Goal: Task Accomplishment & Management: Use online tool/utility

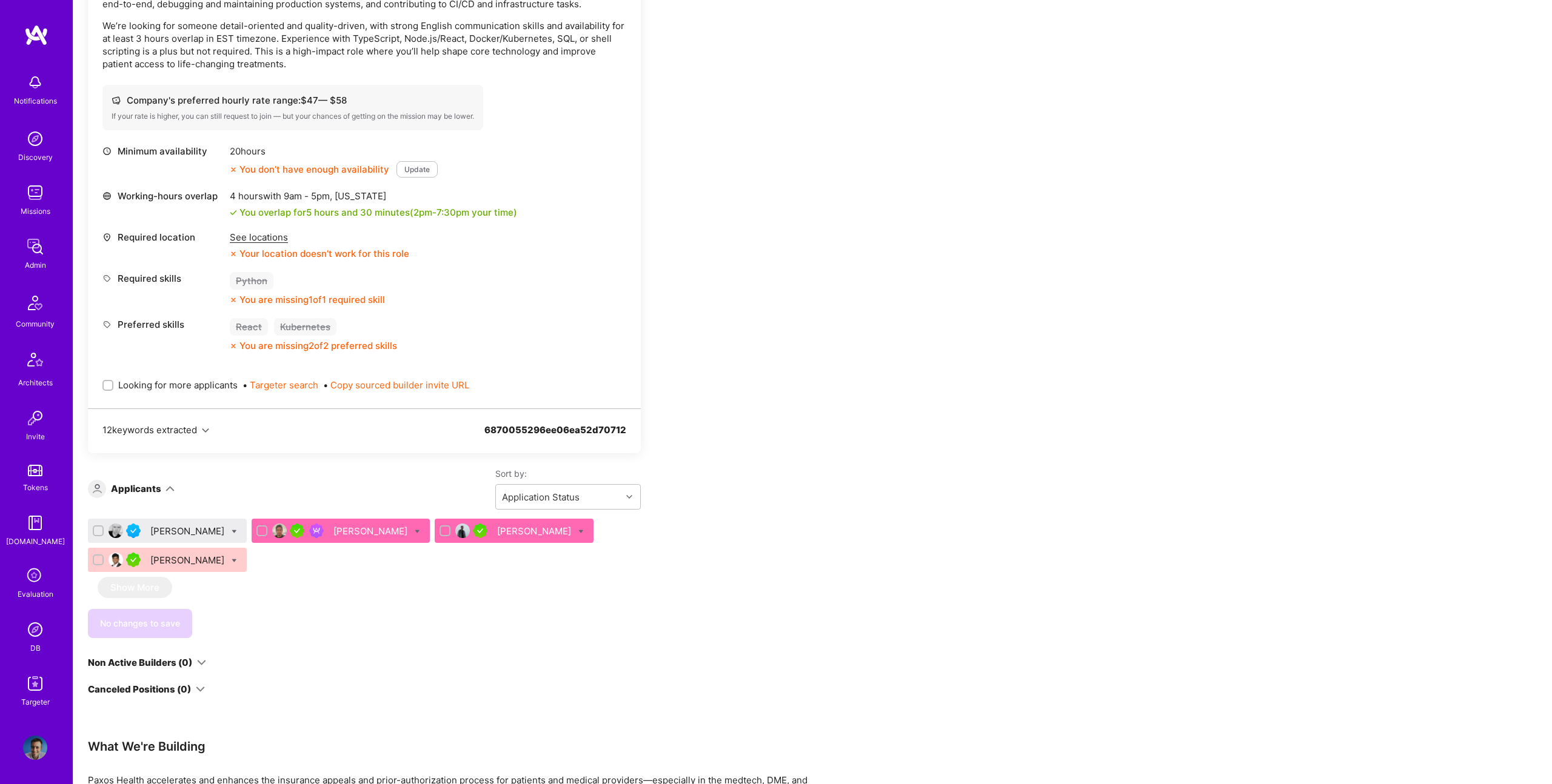
scroll to position [418, 0]
click at [169, 531] on div "[PERSON_NAME]" at bounding box center [189, 530] width 76 height 13
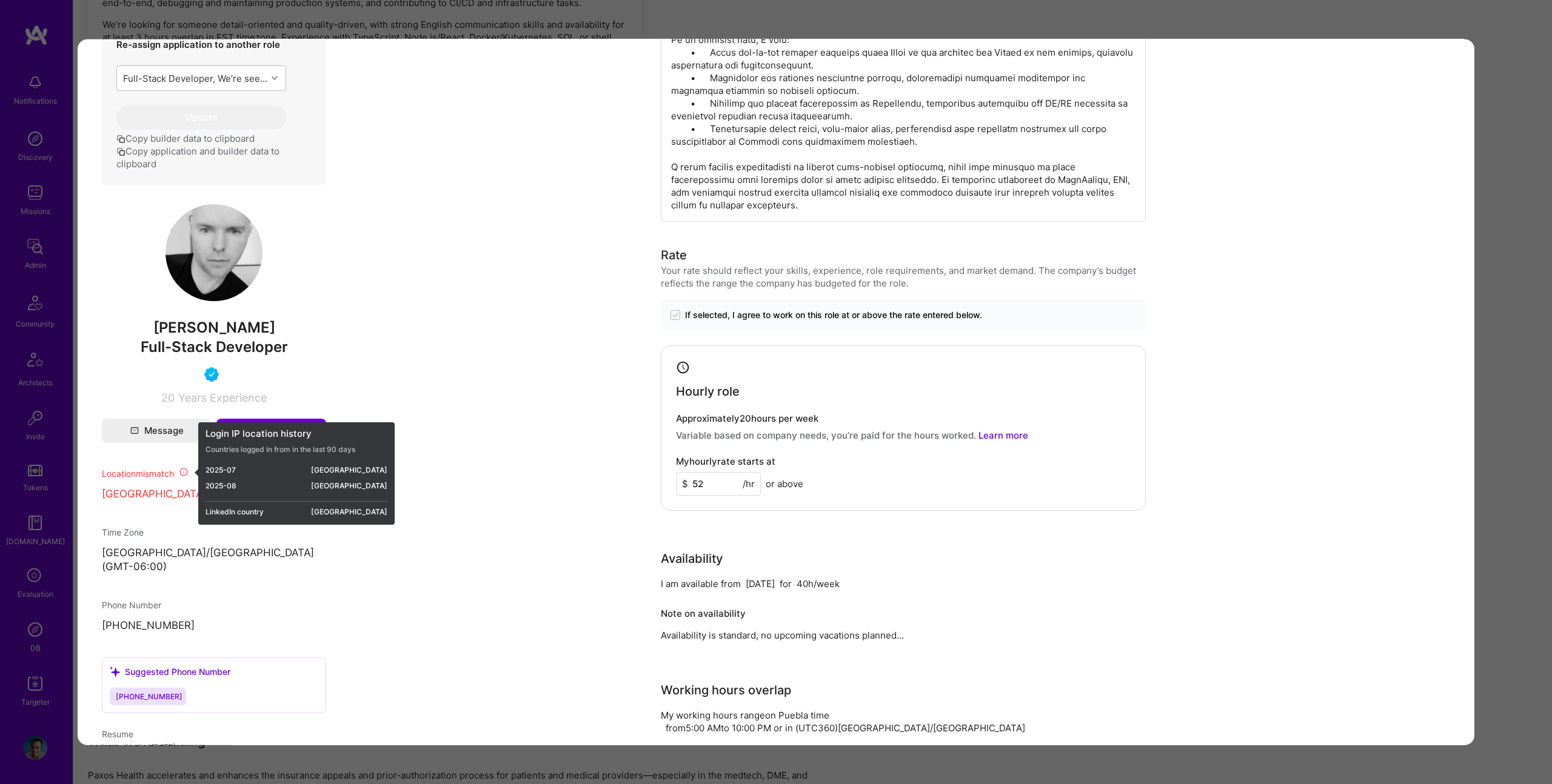
scroll to position [537, 0]
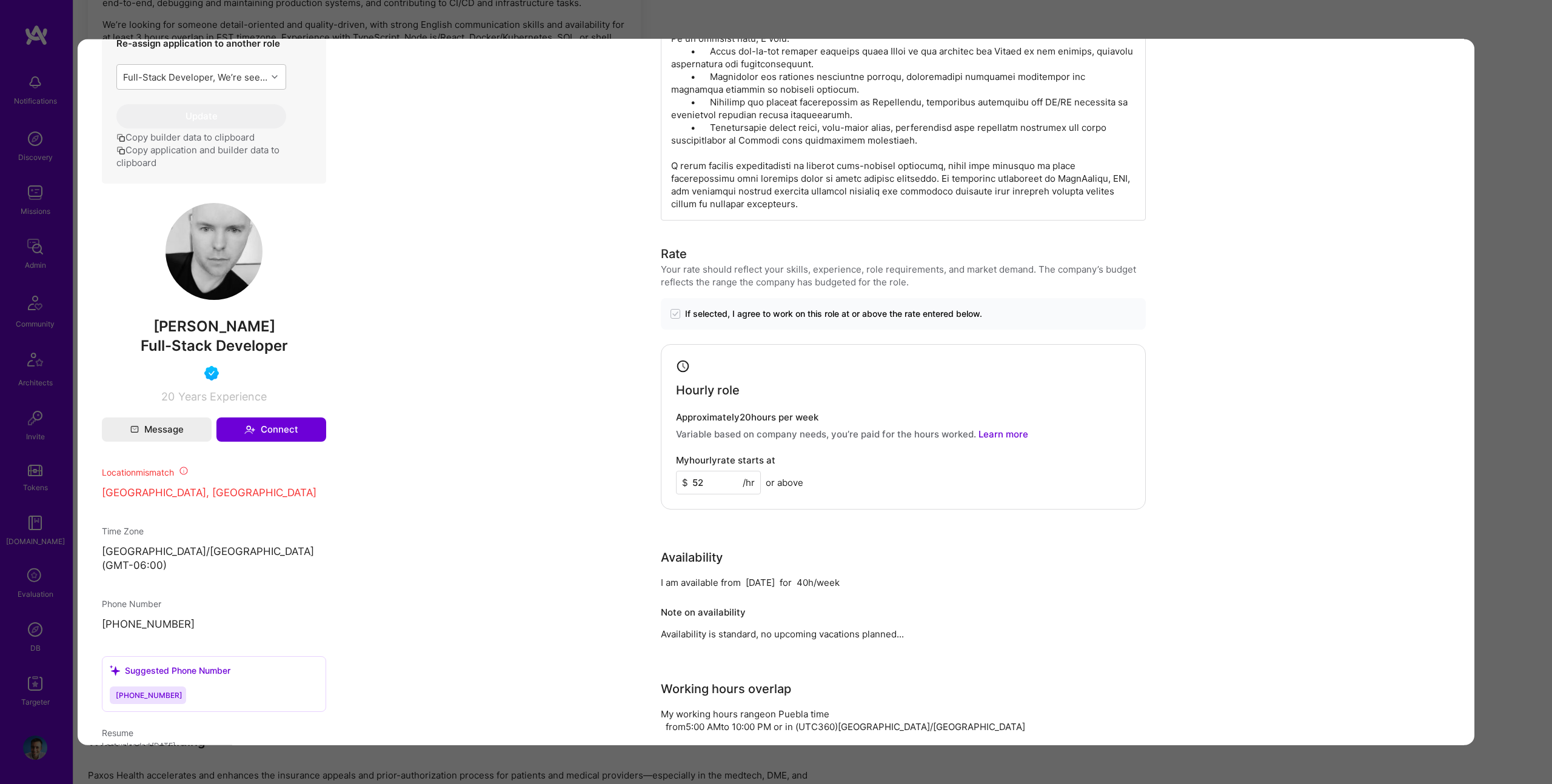
click at [1503, 289] on div "Application 1 of 4 Builder Missing Requirements Required Location See locations…" at bounding box center [776, 392] width 1552 height 784
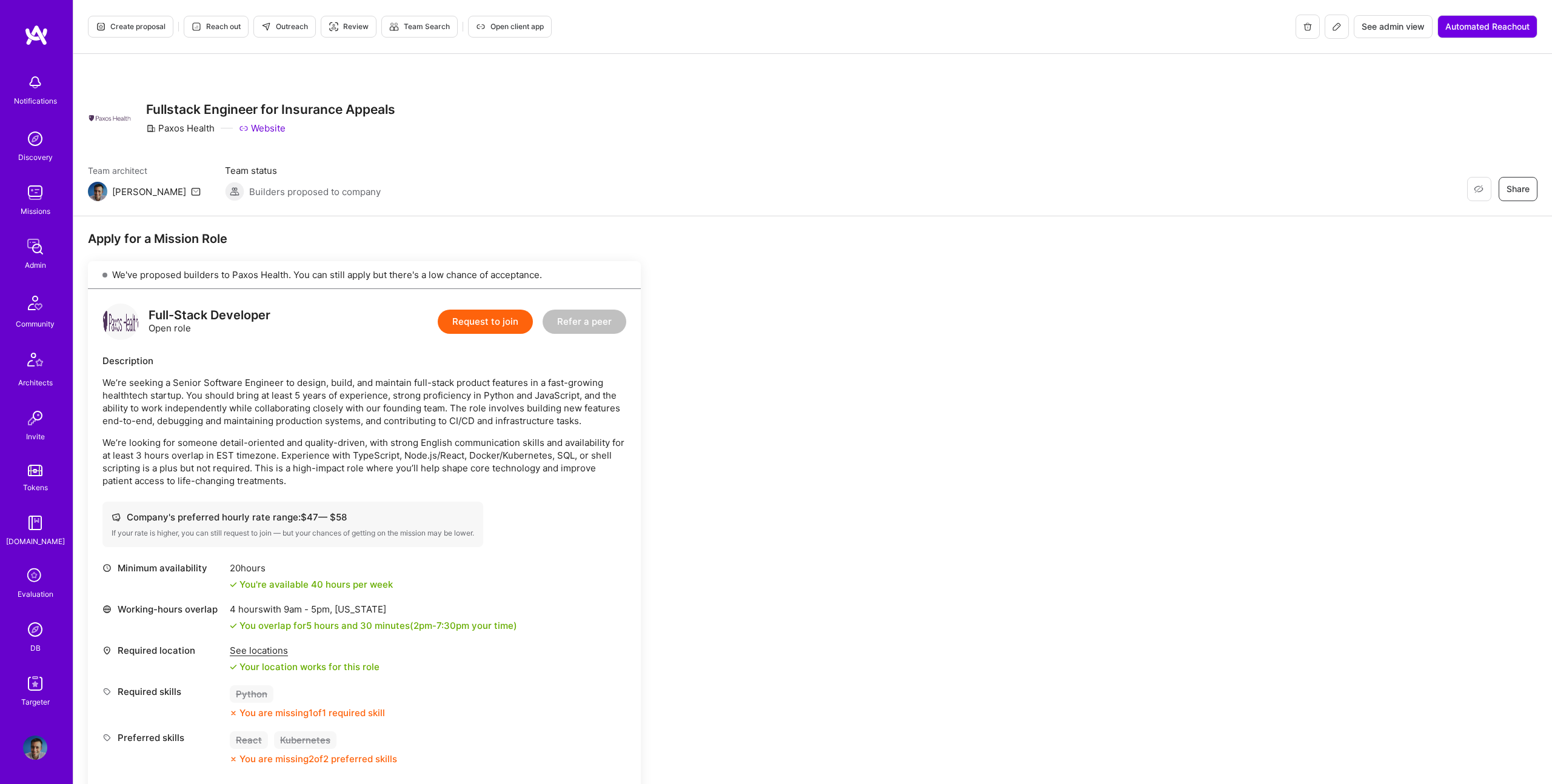
click at [135, 27] on span "Create proposal" at bounding box center [130, 26] width 70 height 11
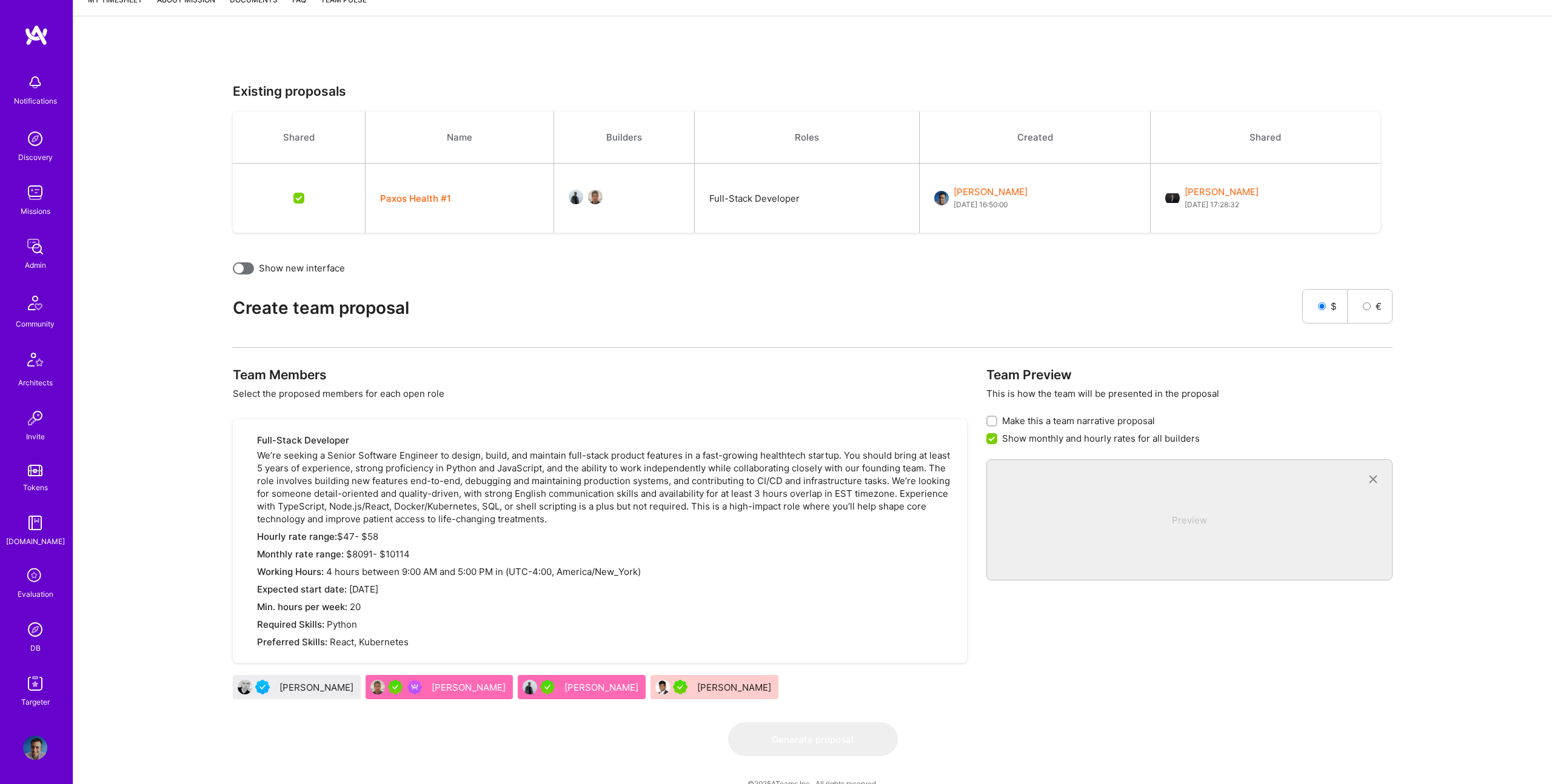
scroll to position [228, 0]
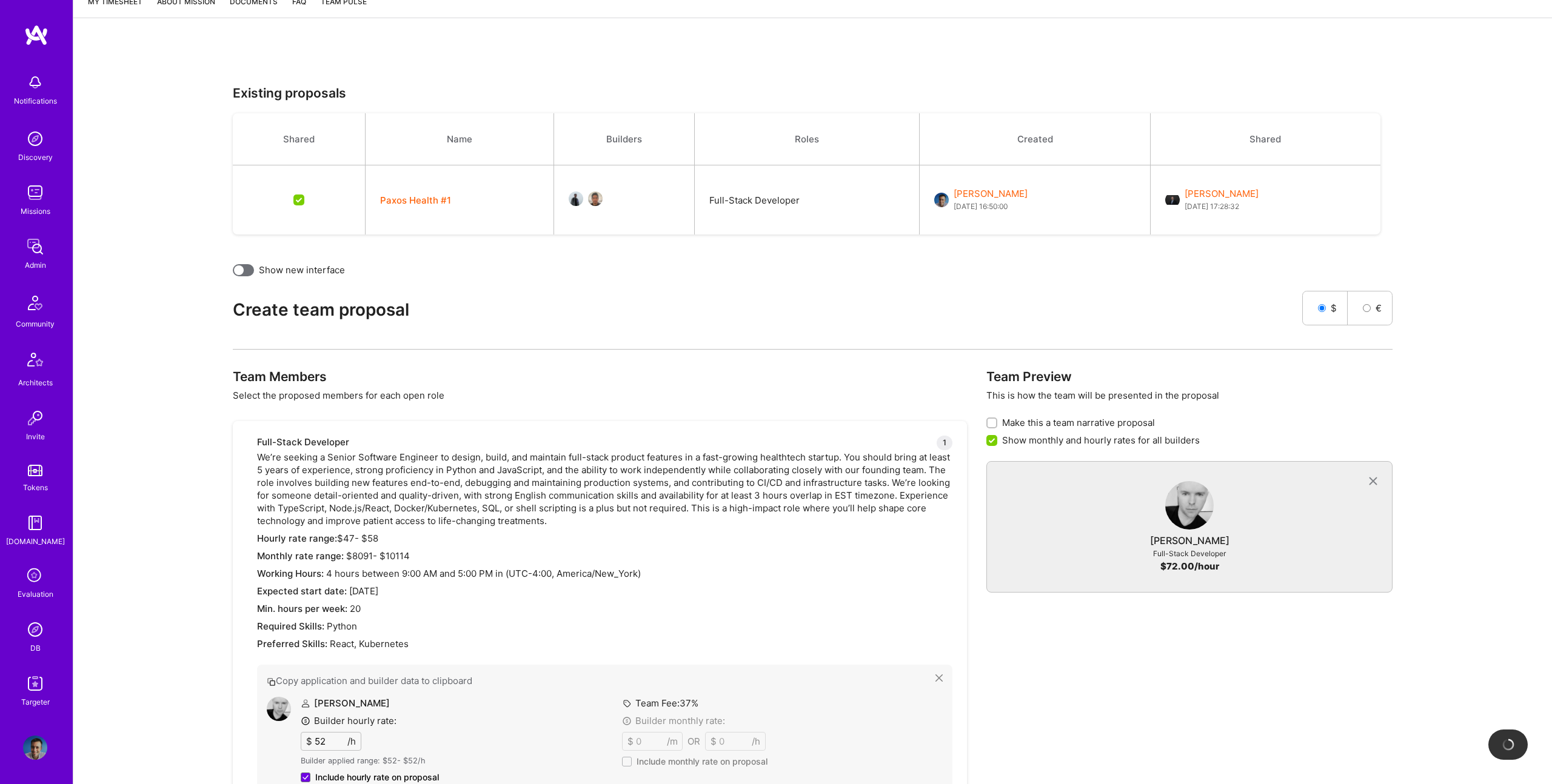
type input "https://stephenenright.com/"
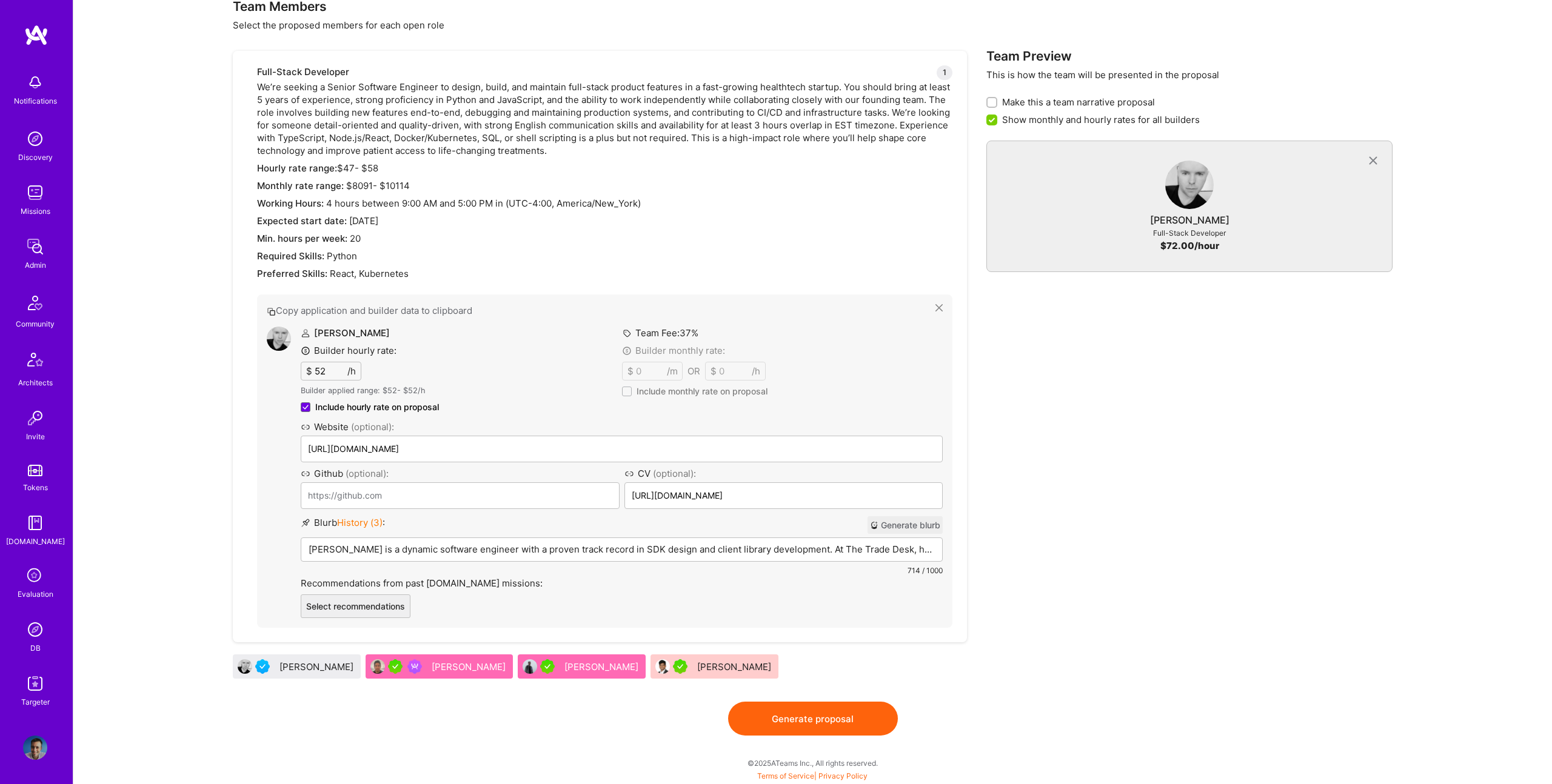
click at [525, 549] on p "Stephen Enright is a dynamic software engineer with a proven track record in SD…" at bounding box center [622, 549] width 627 height 13
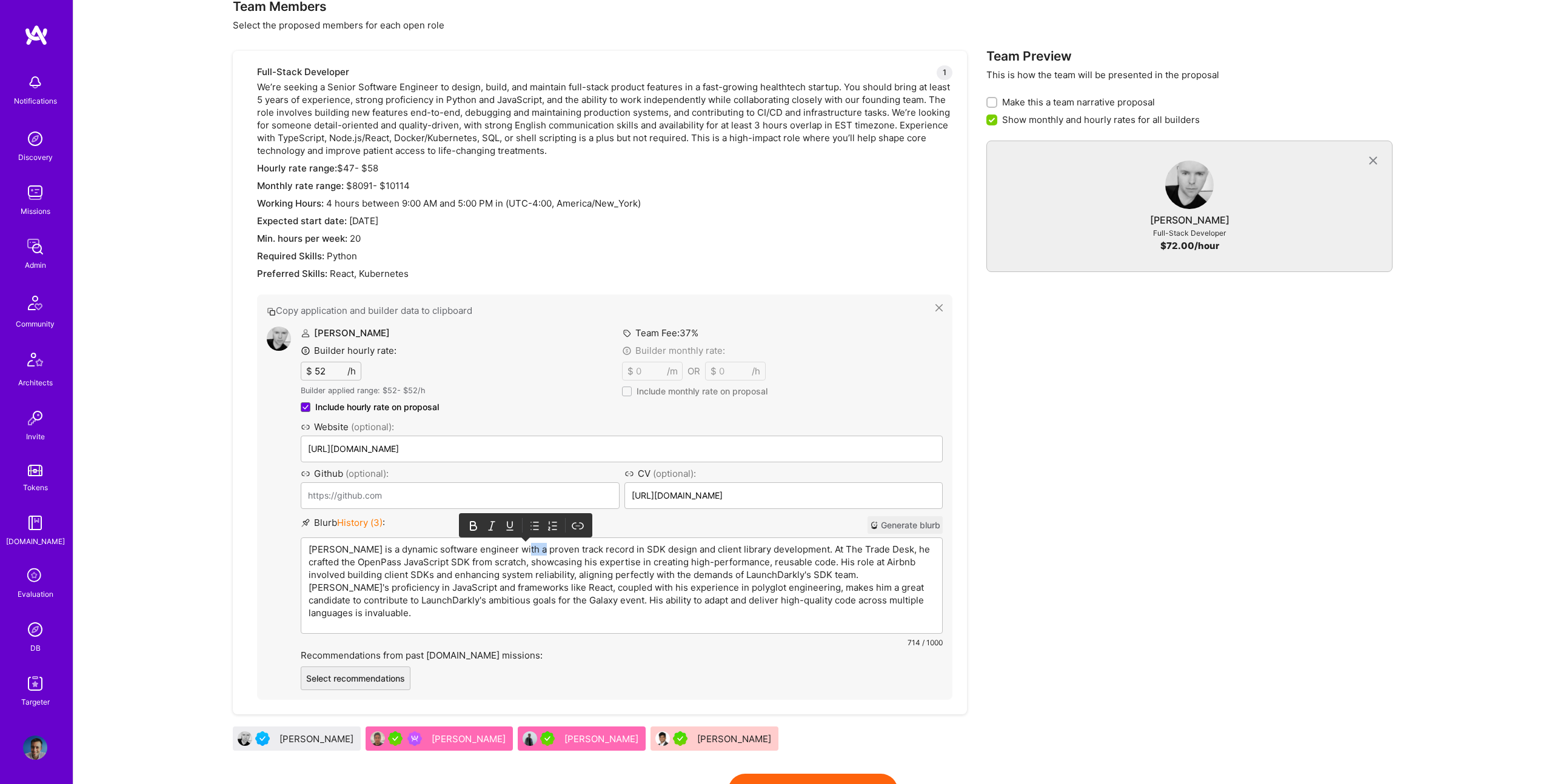
click at [526, 549] on p "Stephen Enright is a dynamic software engineer with a proven track record in SD…" at bounding box center [622, 581] width 627 height 76
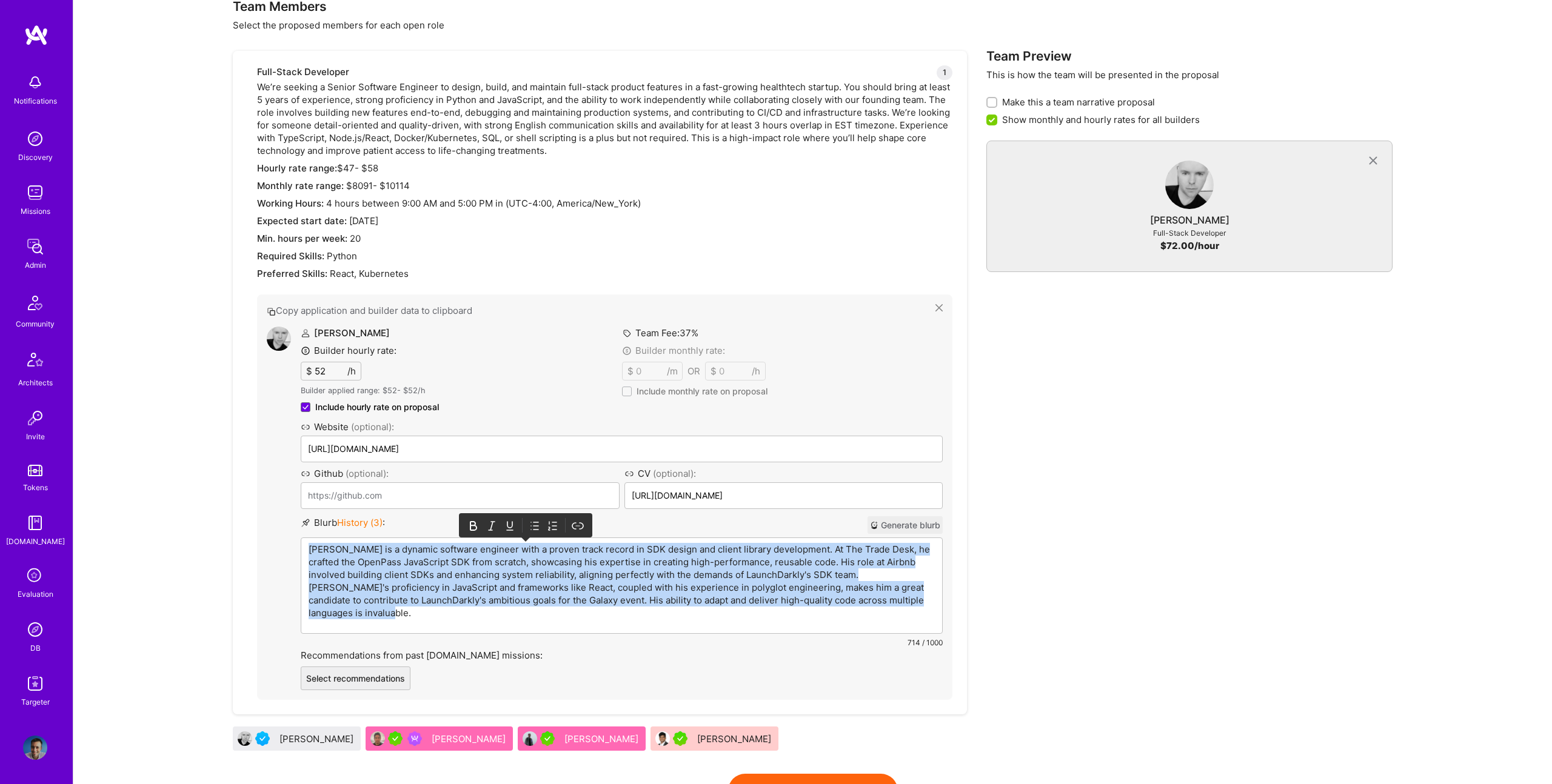
click at [526, 549] on p "Stephen Enright is a dynamic software engineer with a proven track record in SD…" at bounding box center [622, 581] width 627 height 76
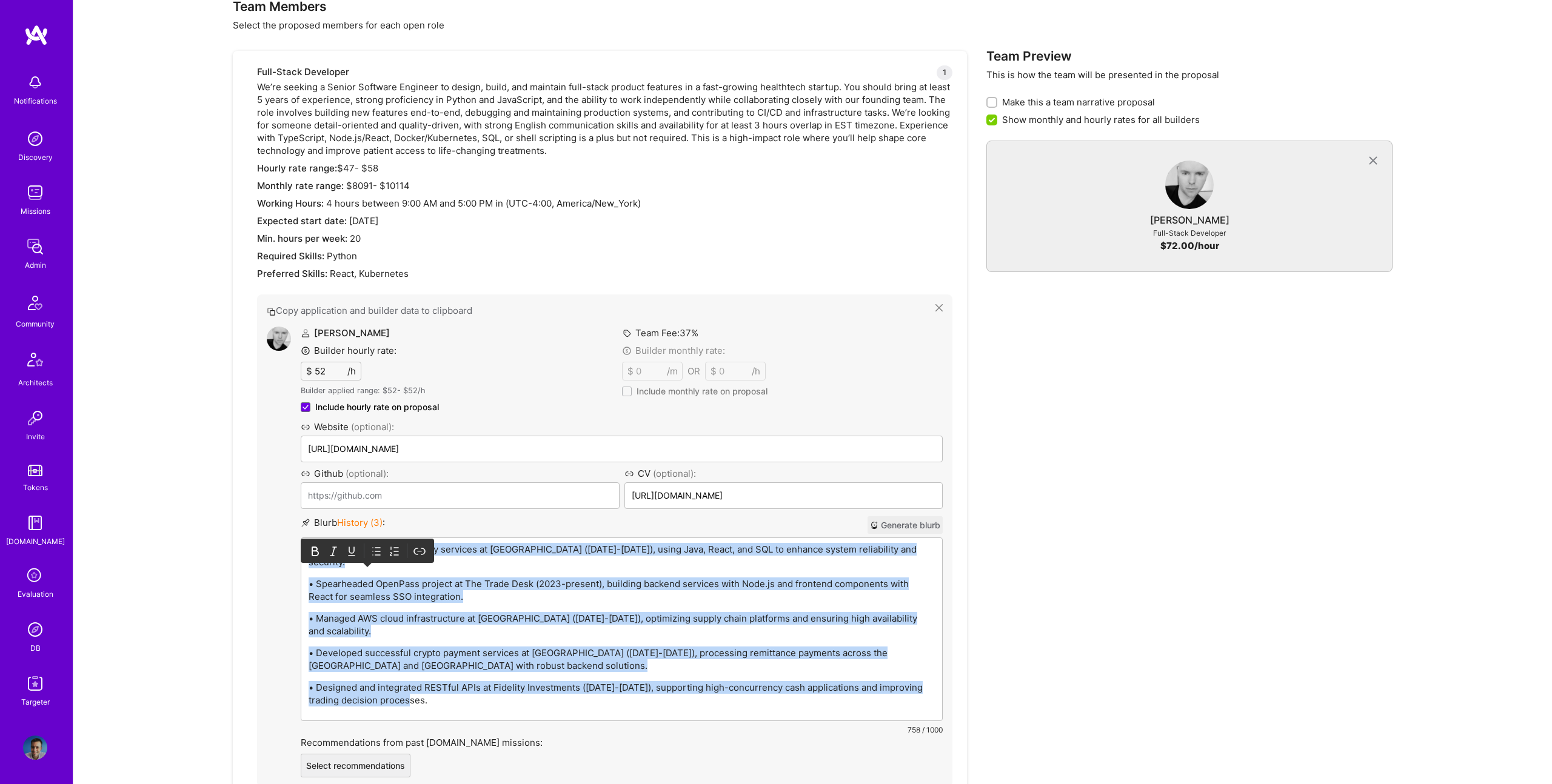
click at [375, 545] on icon at bounding box center [376, 551] width 12 height 12
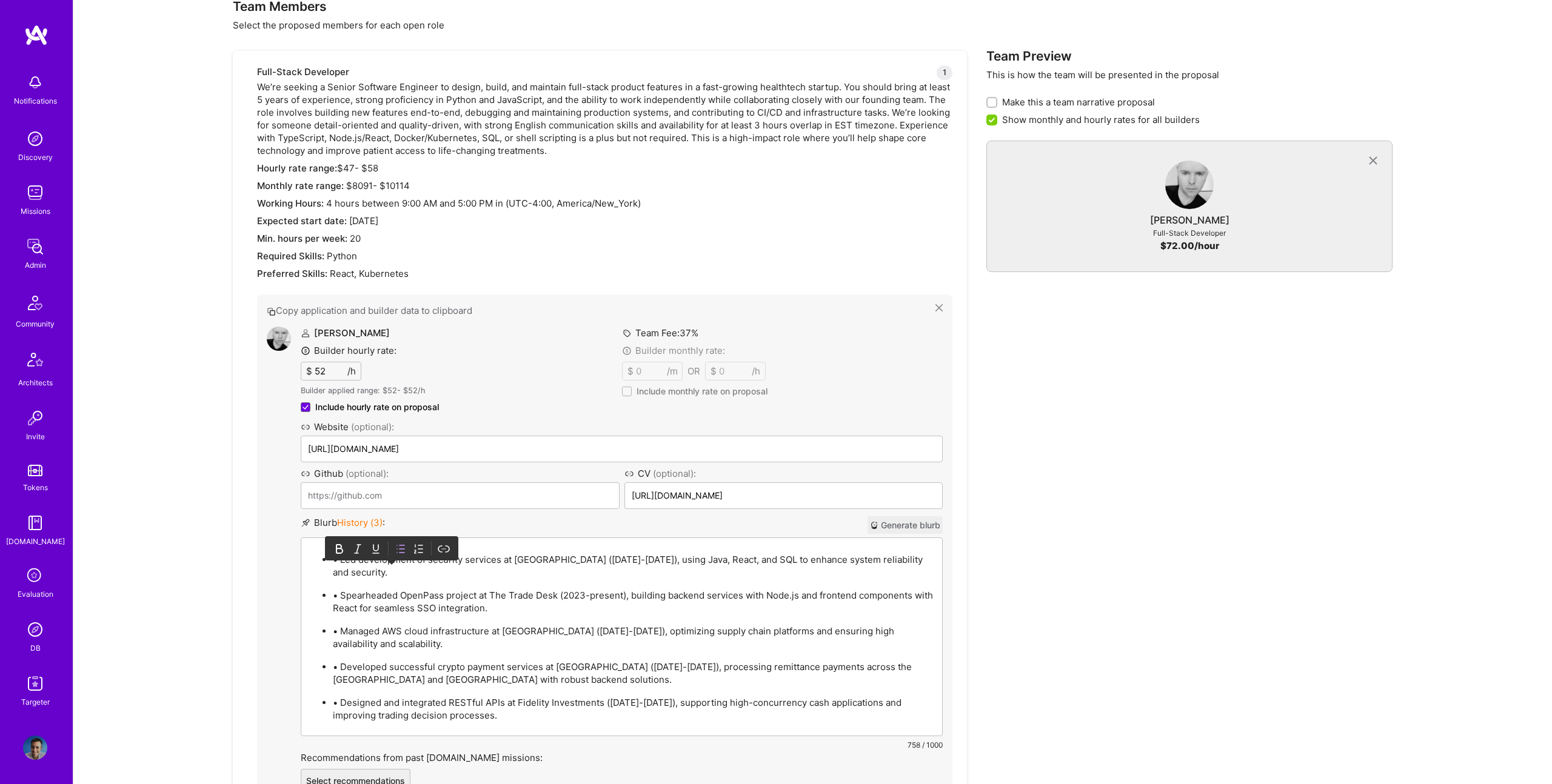
click at [338, 557] on p "• Led development of security services at Airbnb (2021-2022), using Java, React…" at bounding box center [633, 565] width 602 height 26
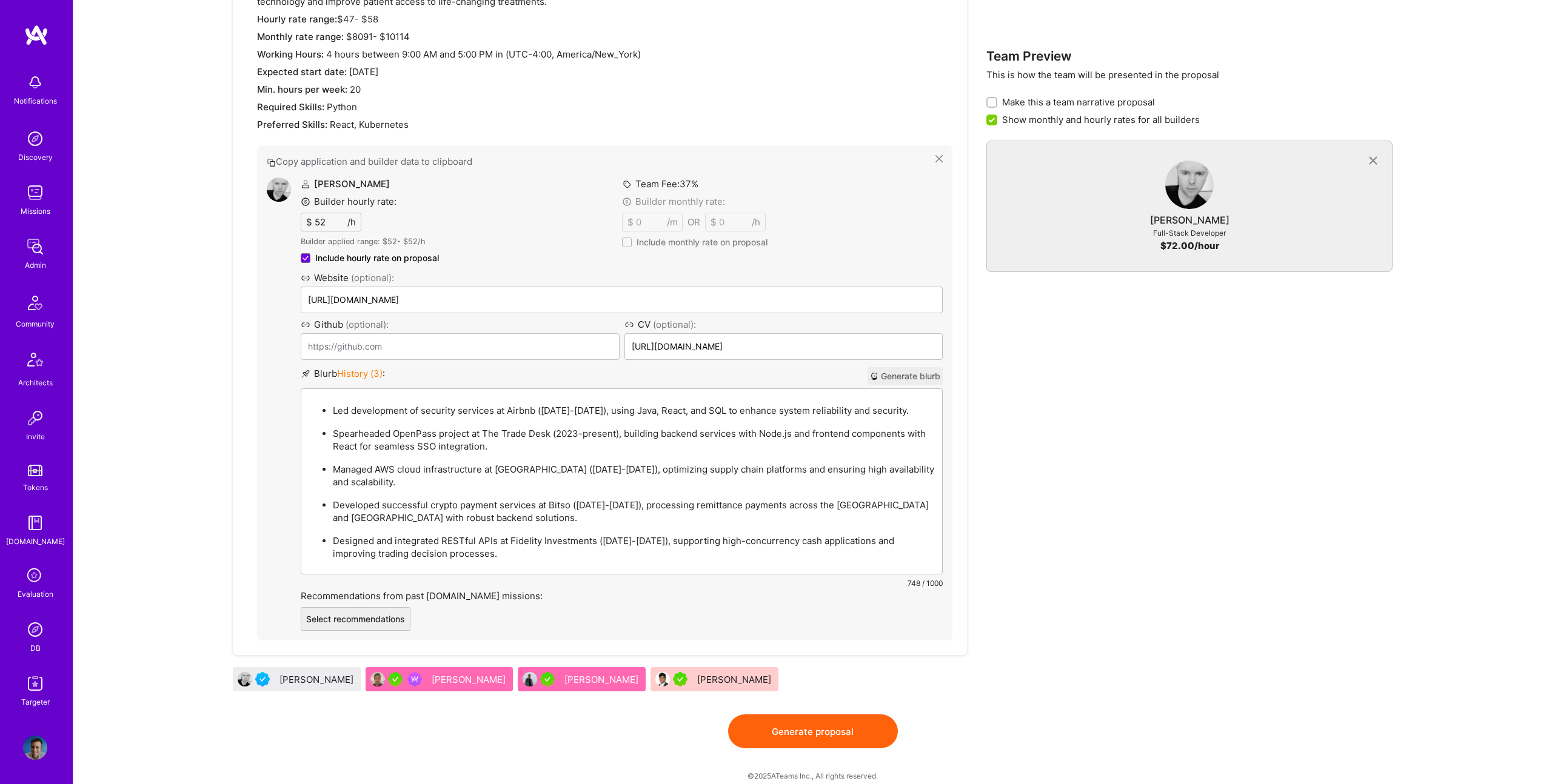
click at [869, 725] on button "Generate proposal" at bounding box center [813, 731] width 170 height 34
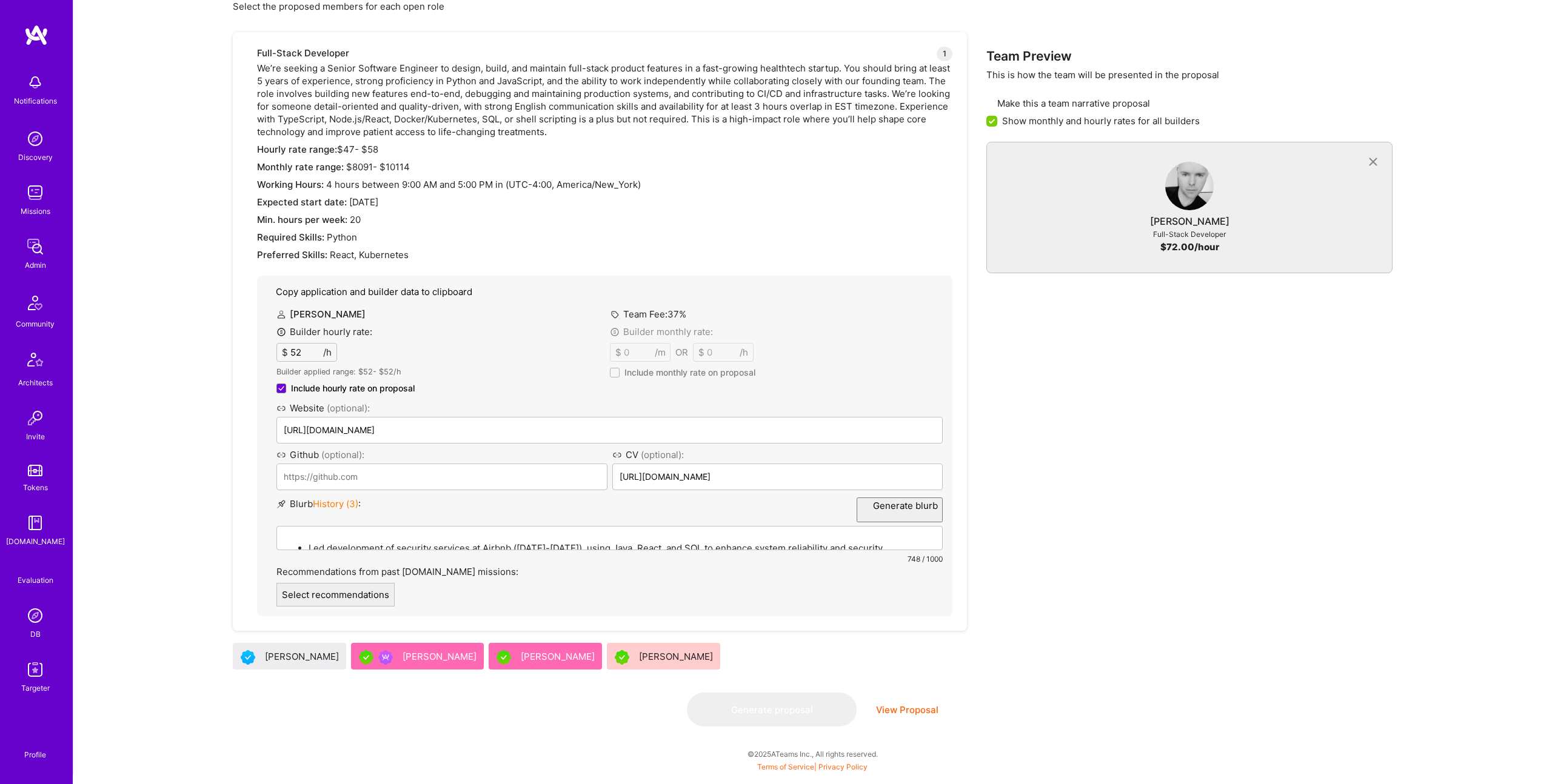
scroll to position [0, 0]
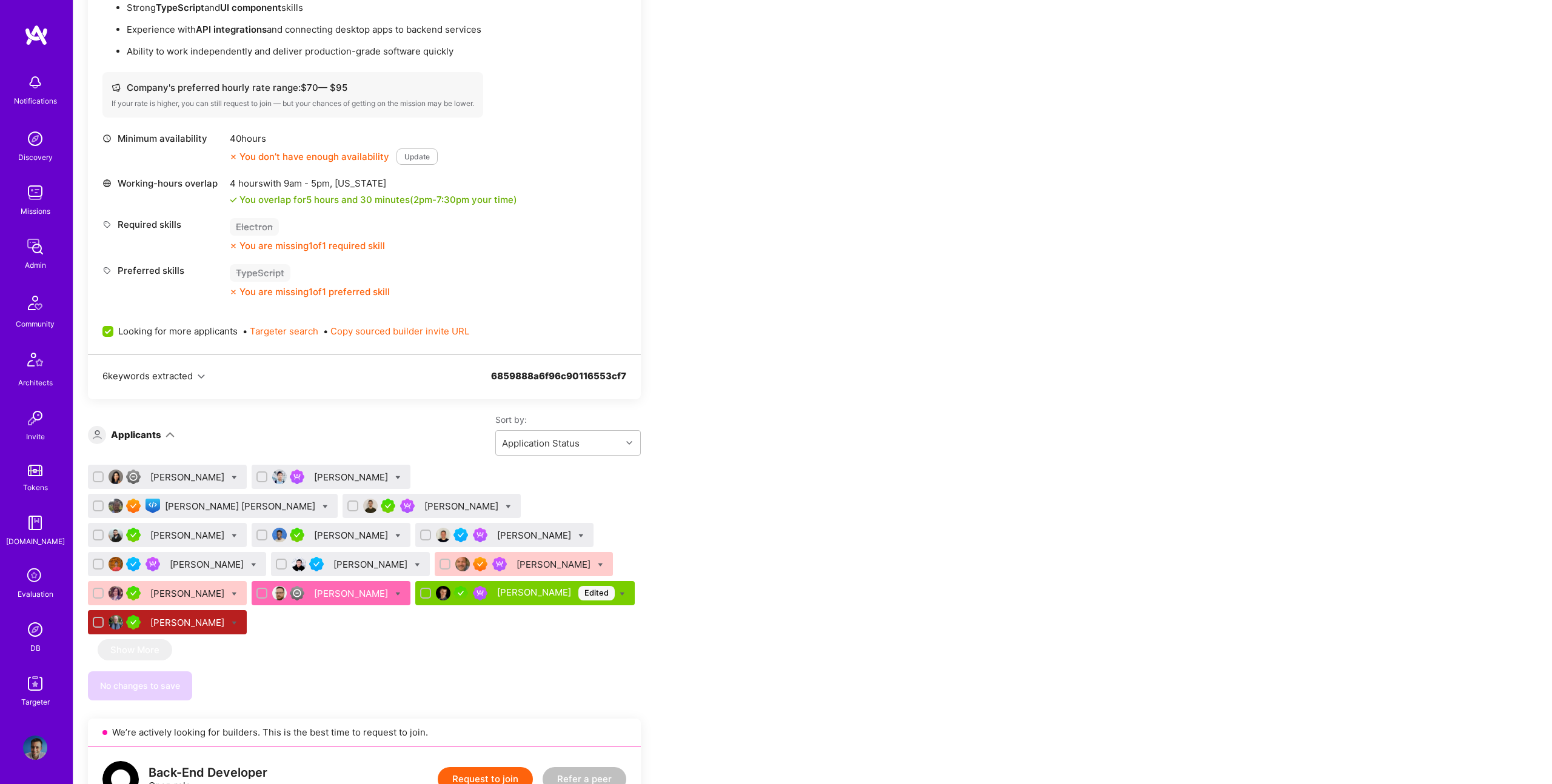
scroll to position [468, 0]
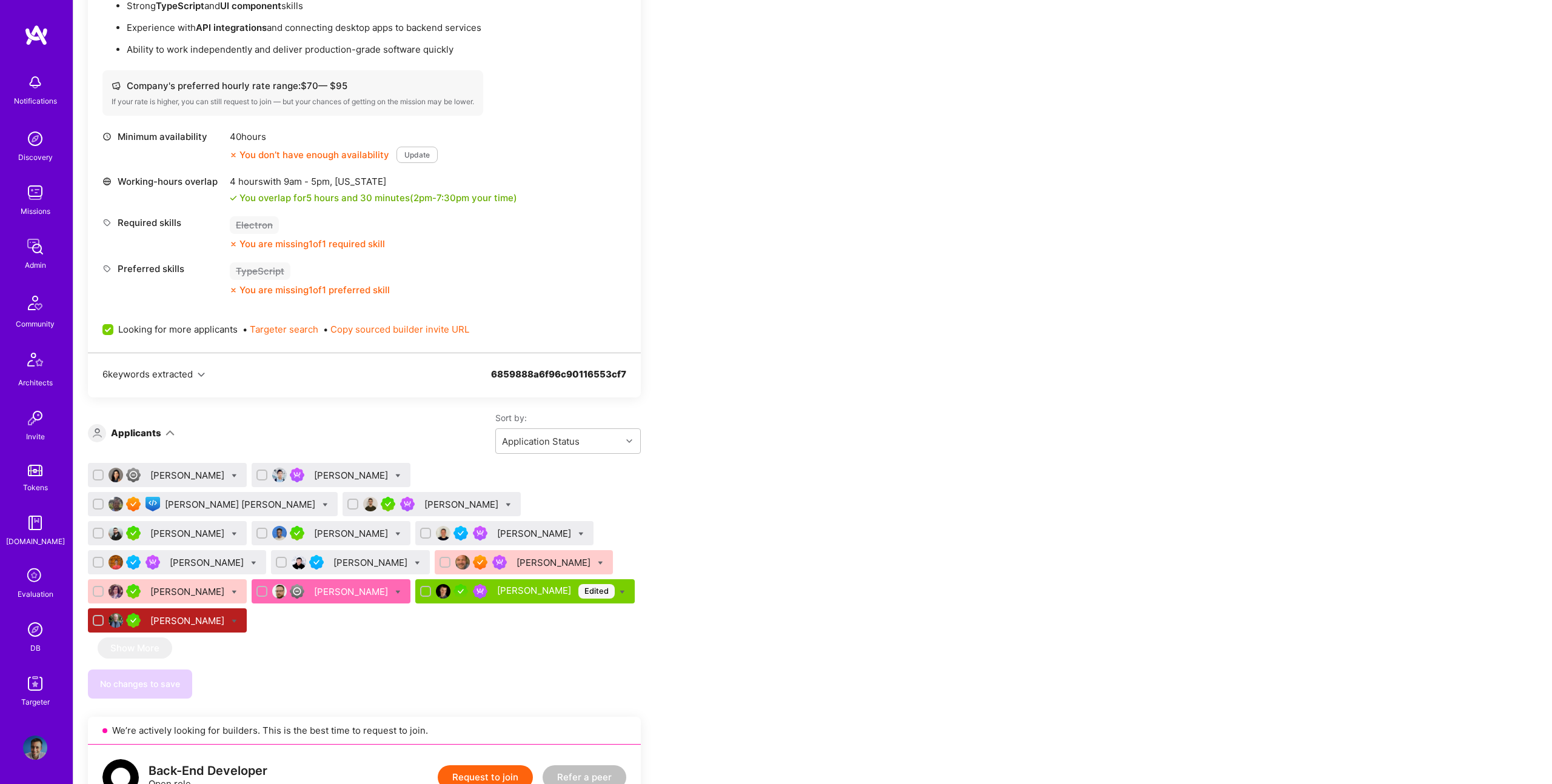
click at [390, 527] on div "[PERSON_NAME]" at bounding box center [352, 534] width 76 height 13
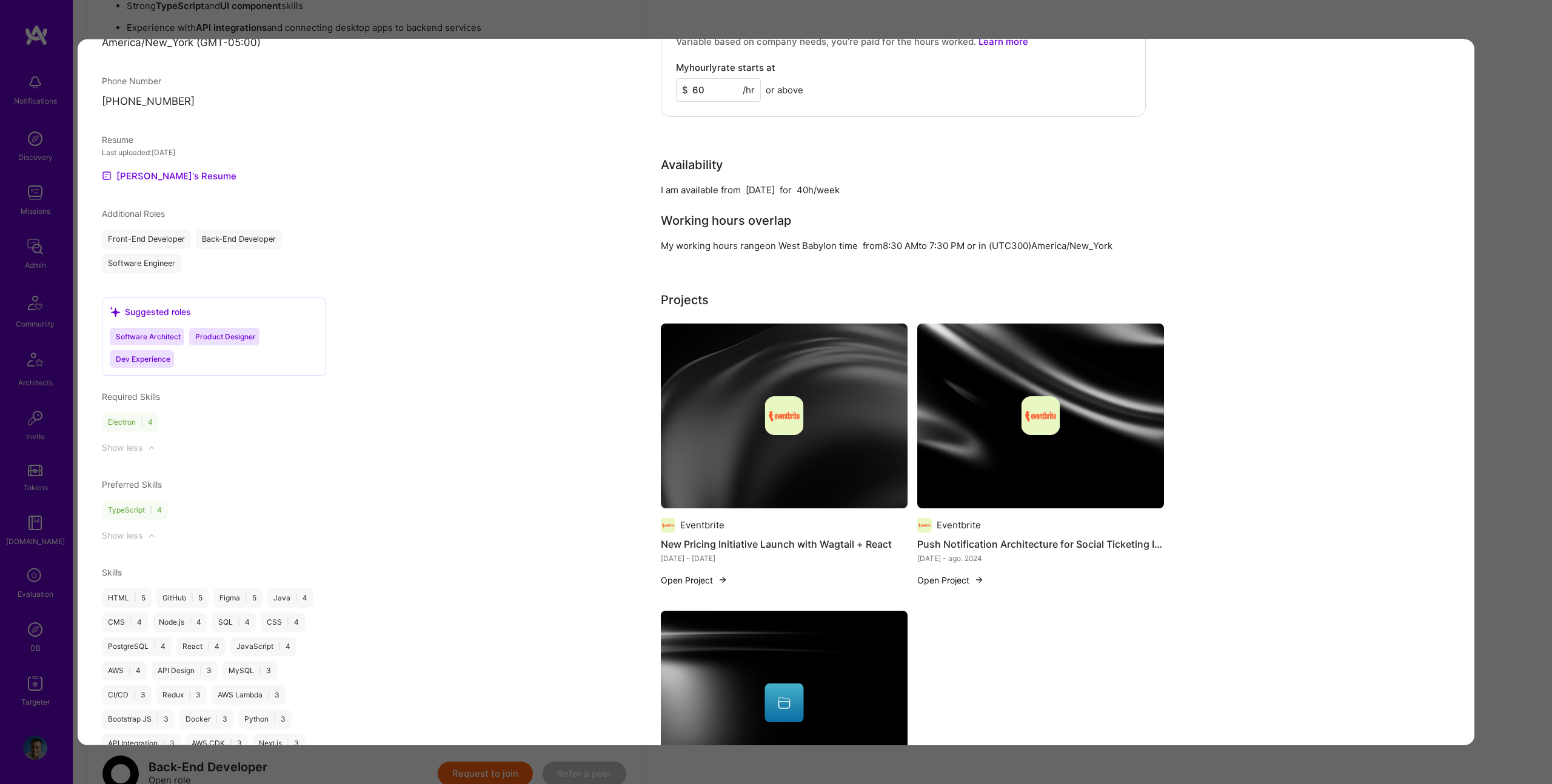
scroll to position [979, 0]
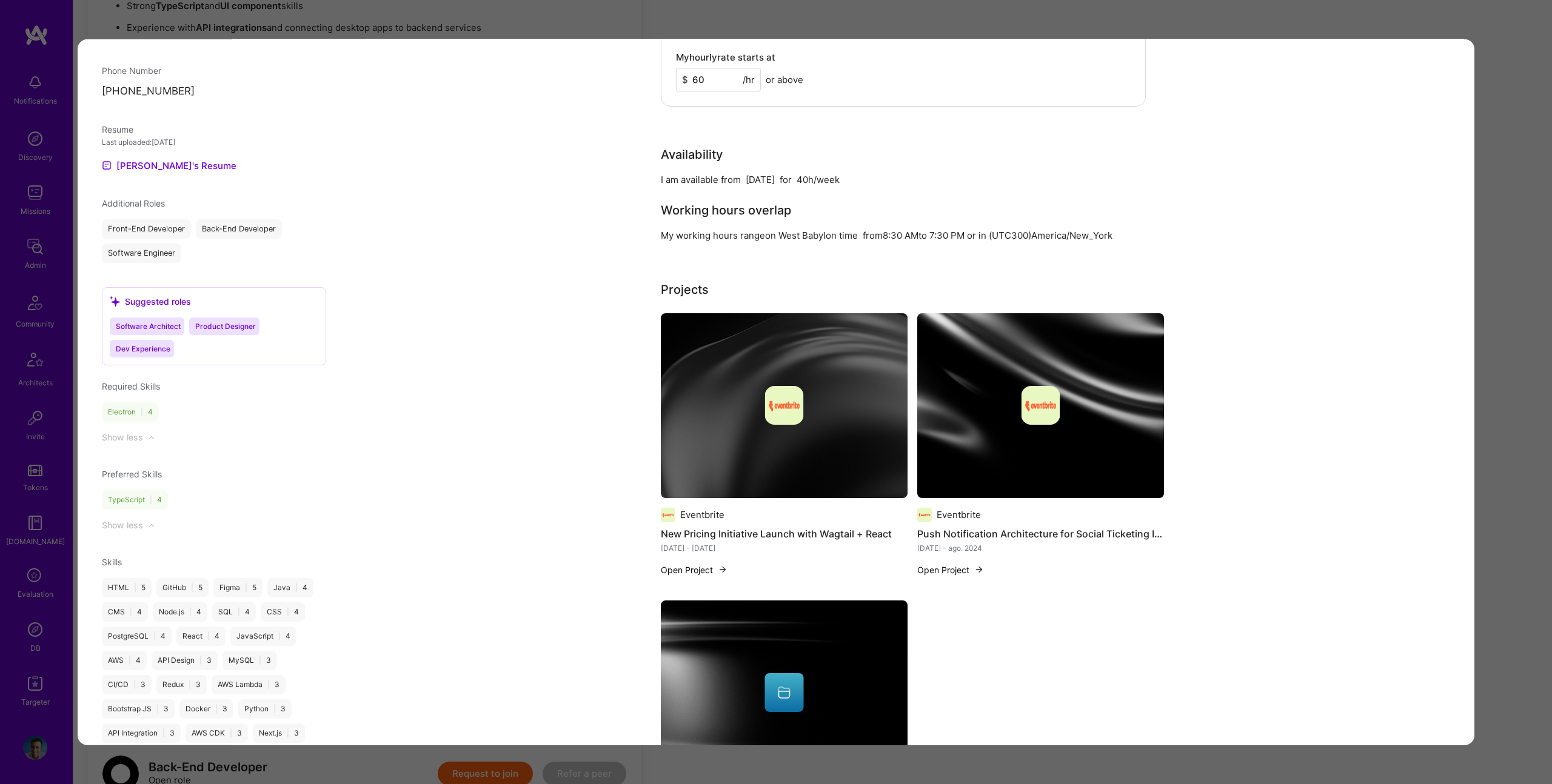
drag, startPoint x: 881, startPoint y: 24, endPoint x: 763, endPoint y: 56, distance: 122.3
click at [881, 24] on div "Application 6 of 14 Evaluation scores Expertise level Very good Interpersonal s…" at bounding box center [776, 392] width 1552 height 784
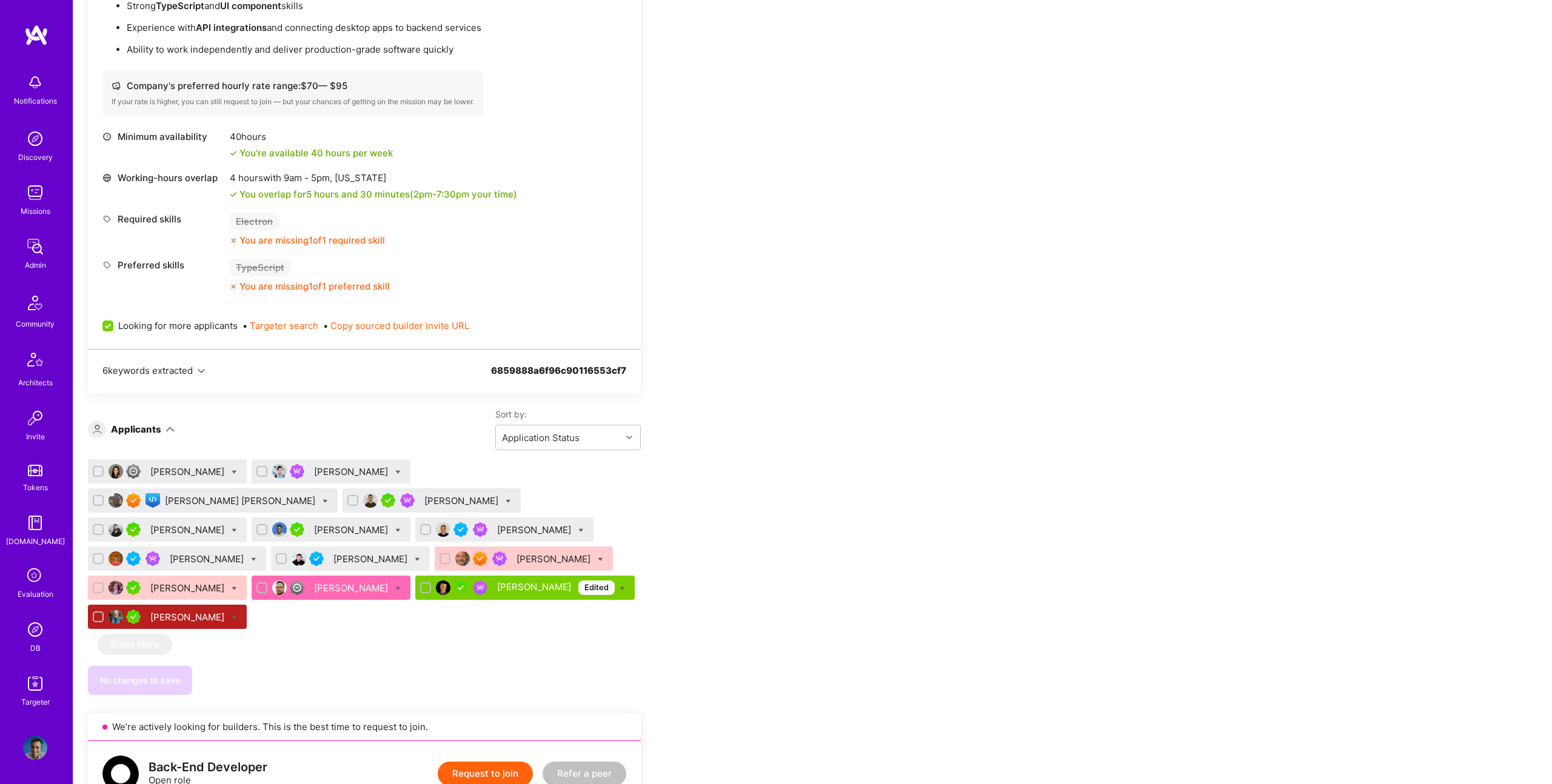
click at [318, 495] on div "[PERSON_NAME] [PERSON_NAME]" at bounding box center [241, 501] width 153 height 13
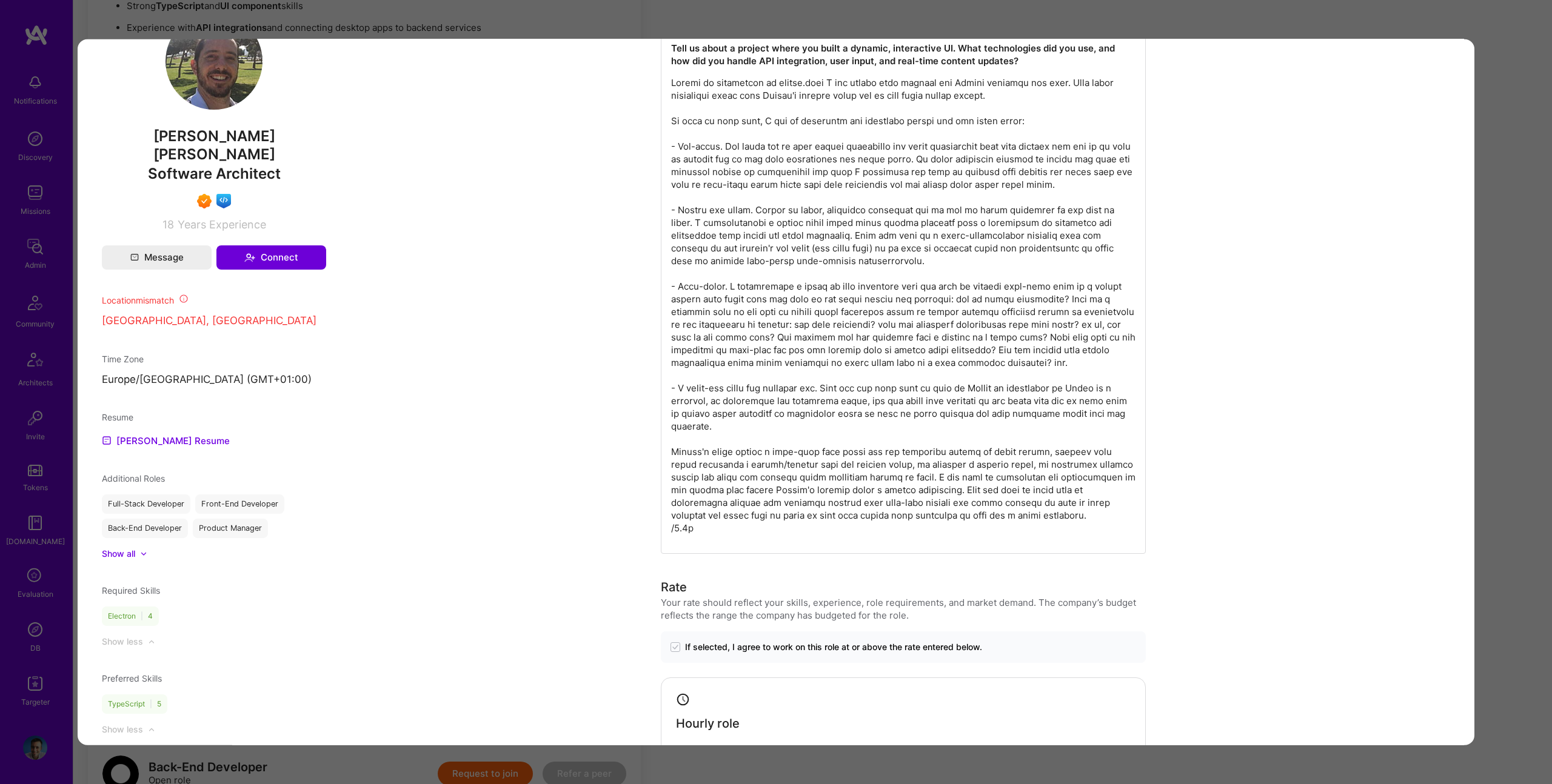
scroll to position [716, 0]
click at [1479, 286] on div "Application 3 of 14 Builder Missing Requirements Required Location See location…" at bounding box center [776, 392] width 1552 height 784
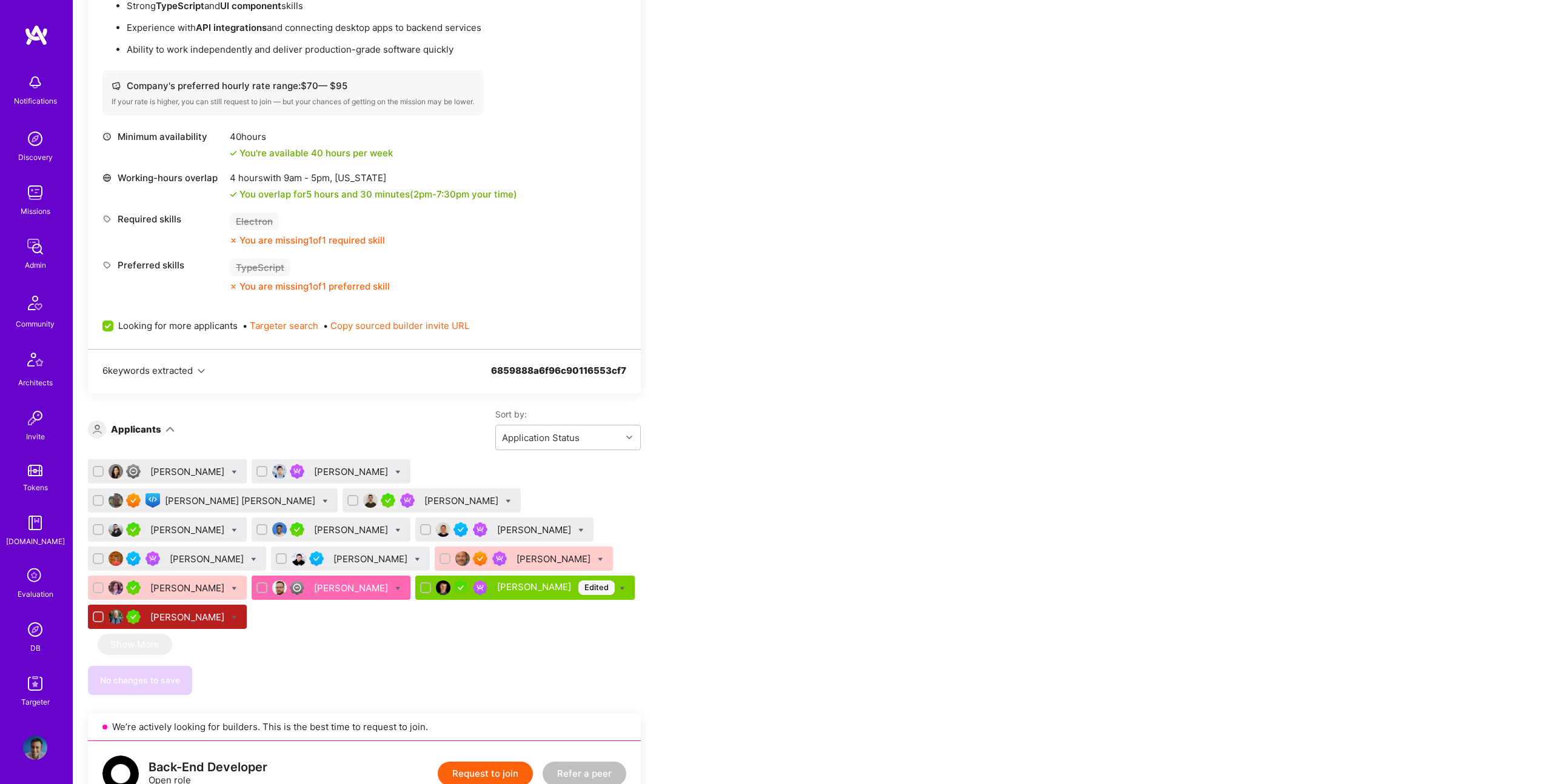
click at [390, 524] on div "[PERSON_NAME]" at bounding box center [352, 530] width 76 height 13
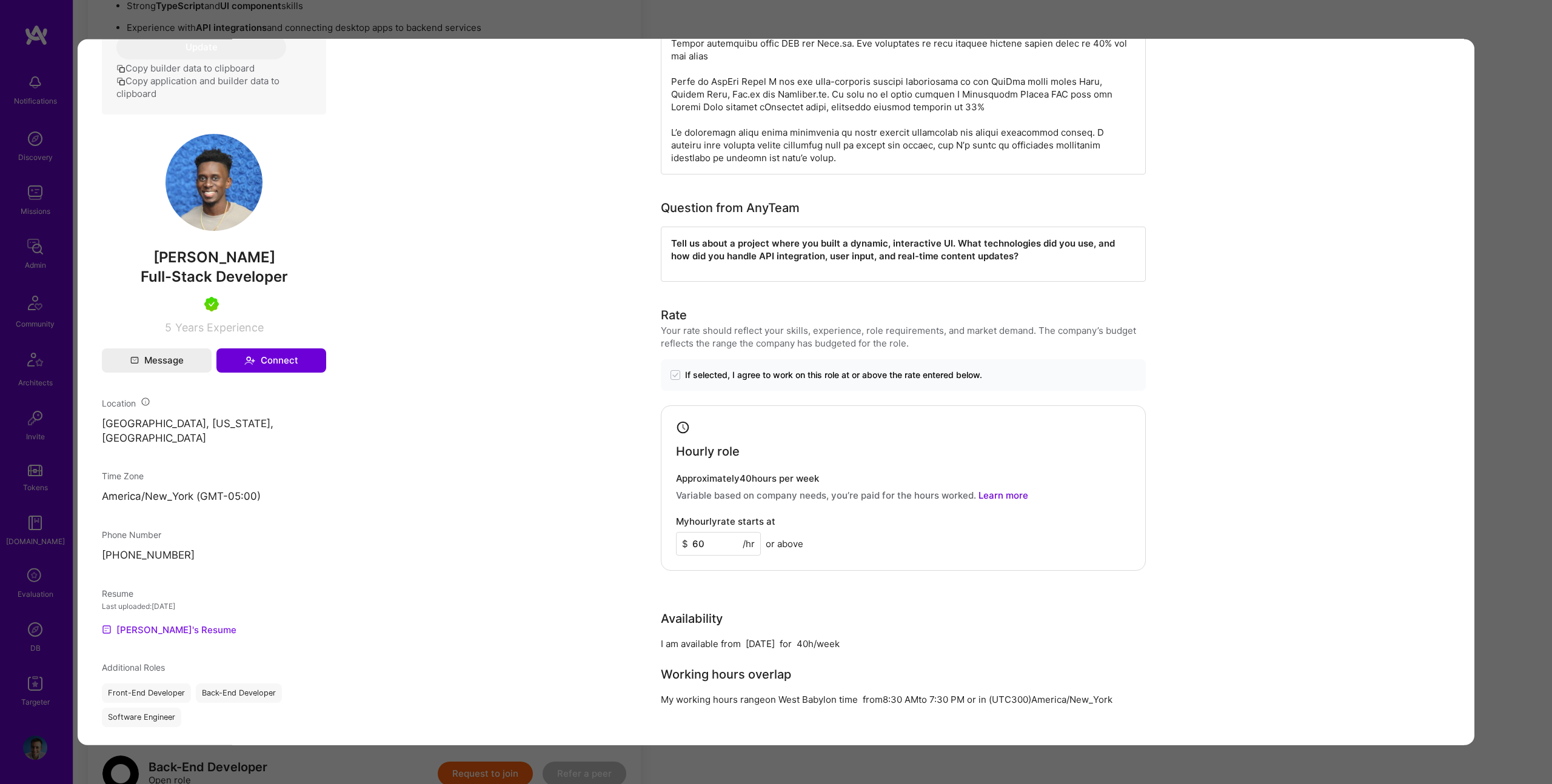
scroll to position [518, 0]
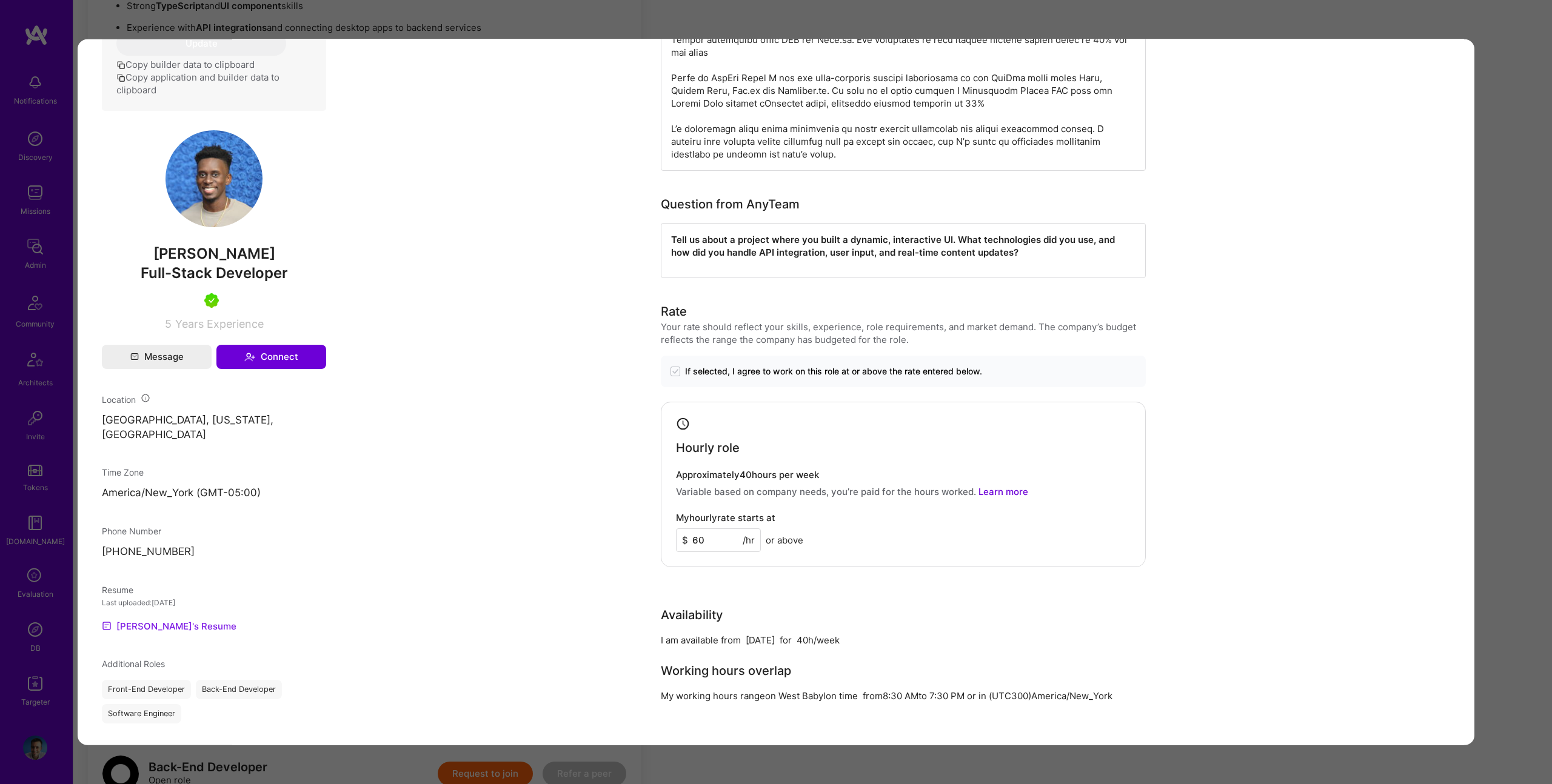
click at [132, 627] on link "[PERSON_NAME]'s Resume" at bounding box center [169, 626] width 135 height 14
click at [1509, 201] on div "Application 6 of 14 Evaluation scores Expertise level Very good Interpersonal s…" at bounding box center [776, 392] width 1552 height 784
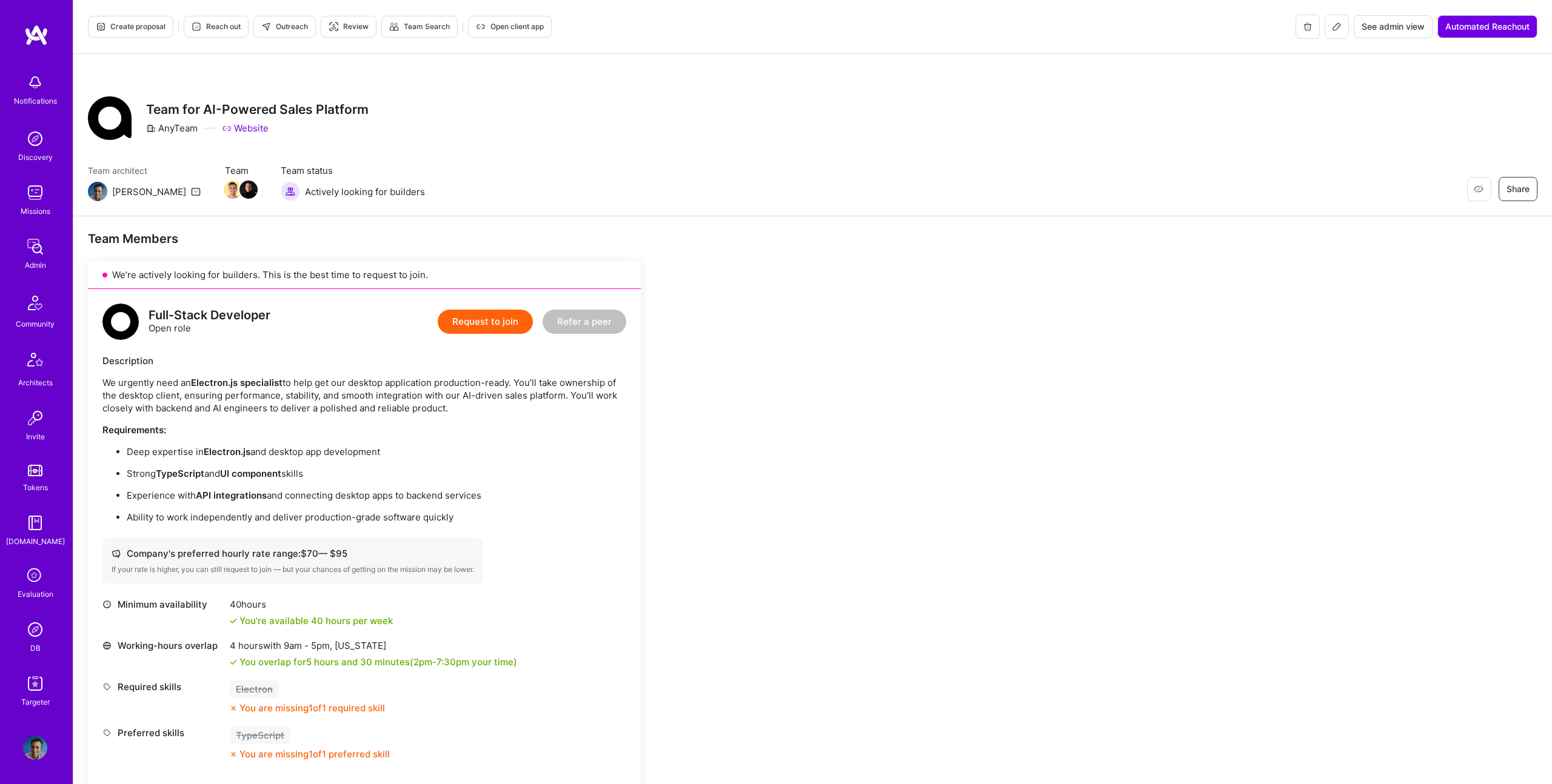
click at [138, 22] on span "Create proposal" at bounding box center [130, 26] width 70 height 11
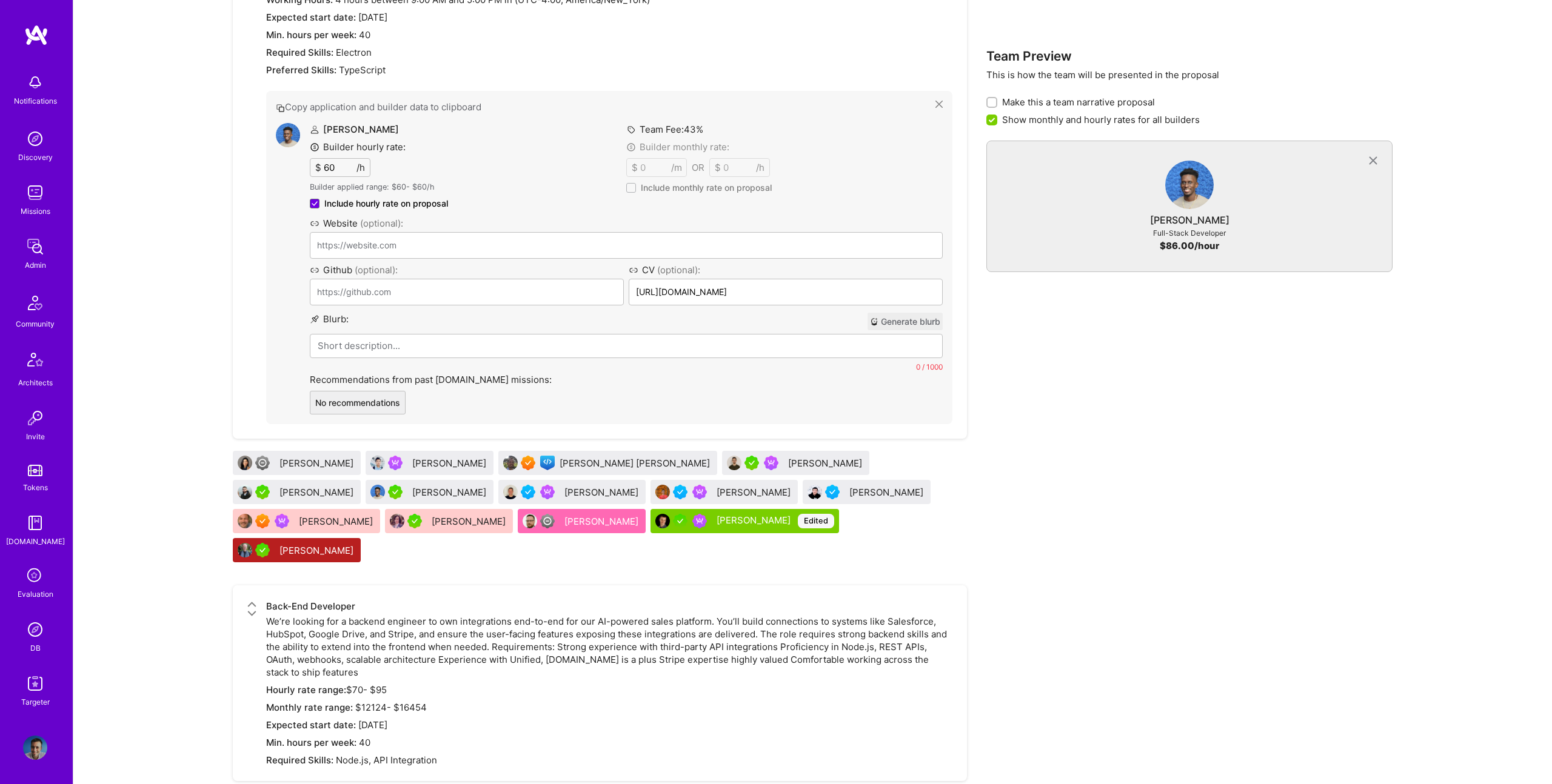
scroll to position [1819, 0]
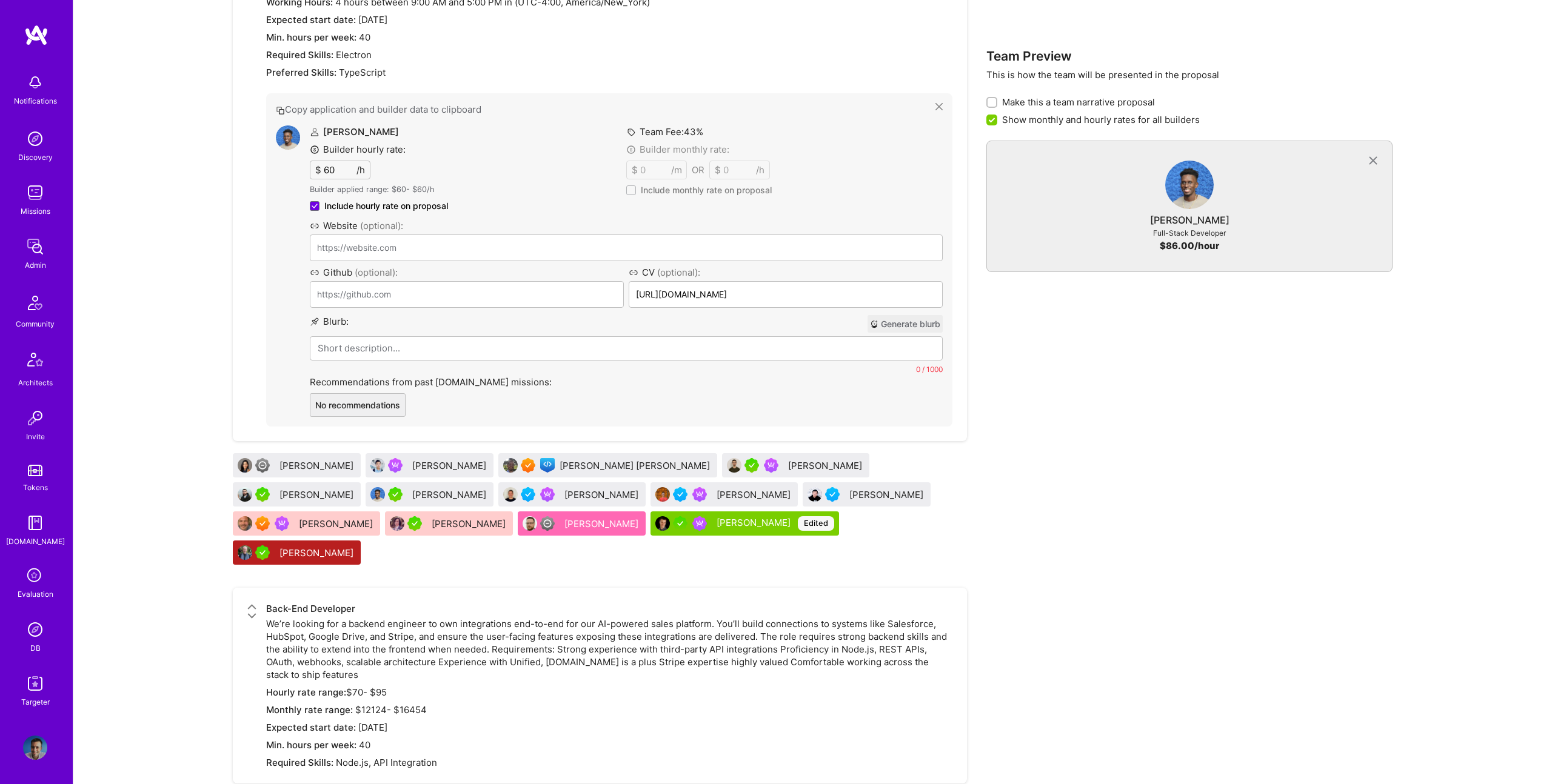
click at [382, 343] on p at bounding box center [626, 348] width 617 height 13
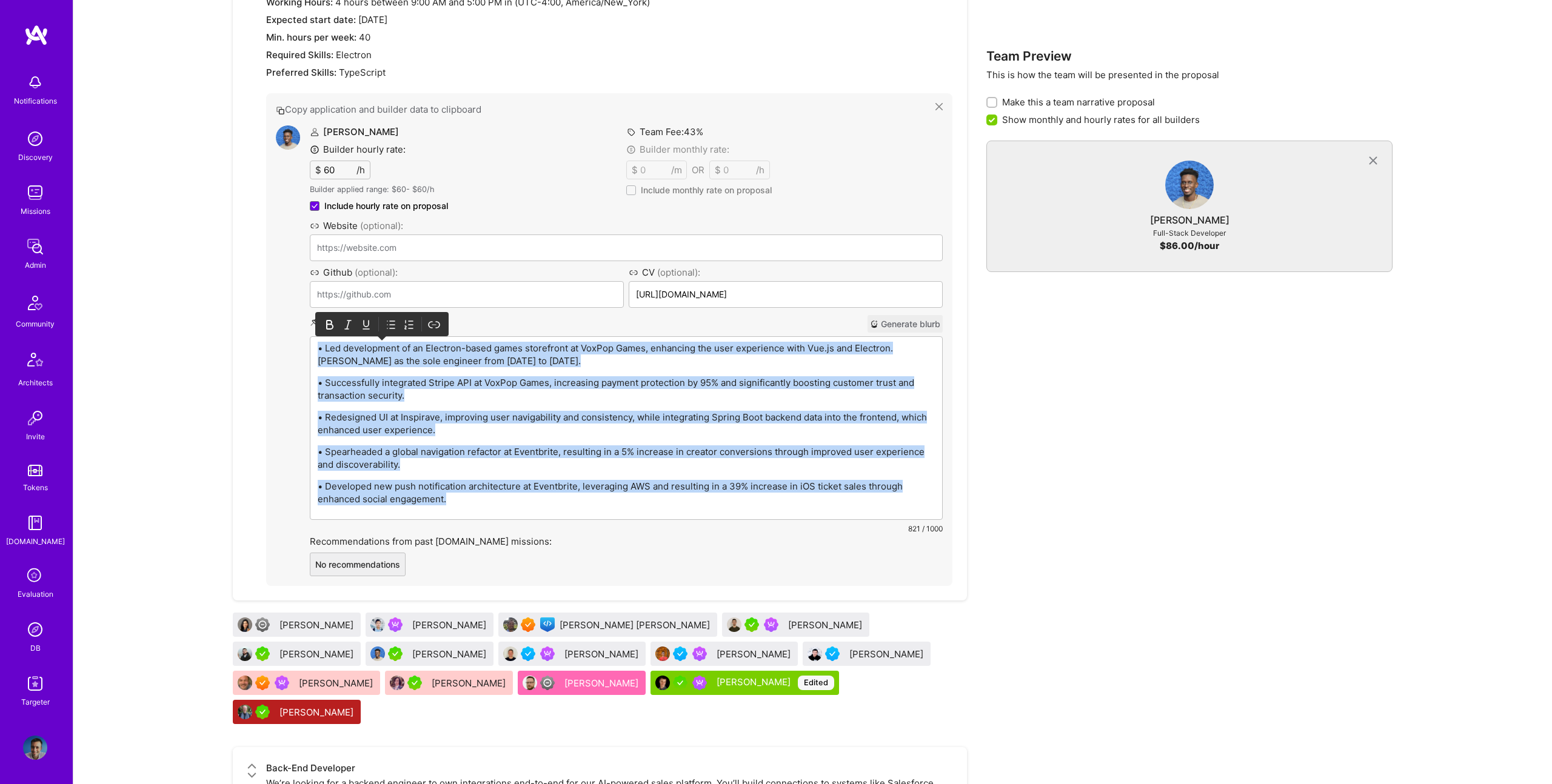
click at [388, 324] on icon at bounding box center [390, 324] width 12 height 12
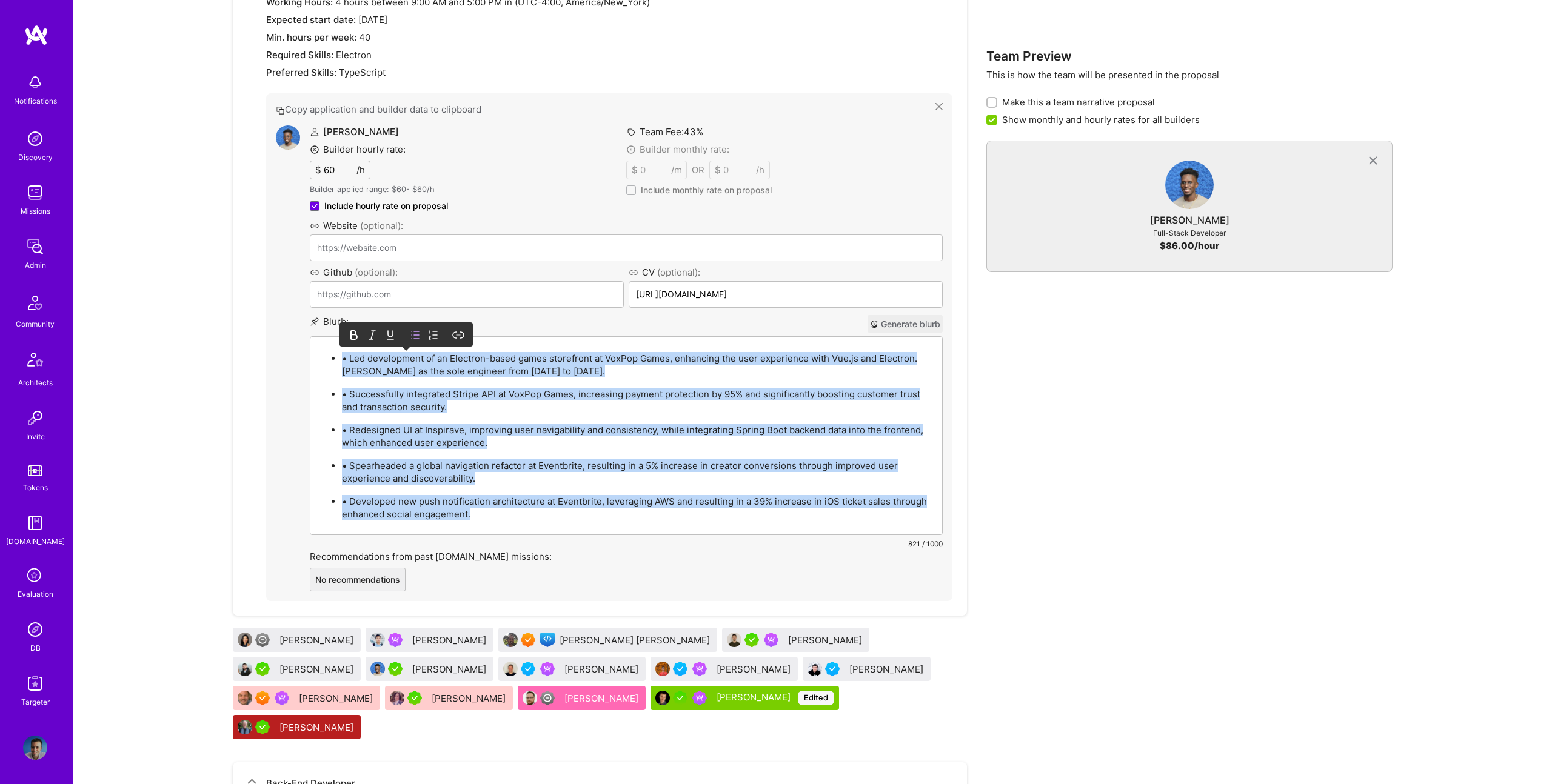
click at [359, 363] on p "• Led development of an Electron-based games storefront at VoxPop Games, enhanc…" at bounding box center [638, 364] width 593 height 26
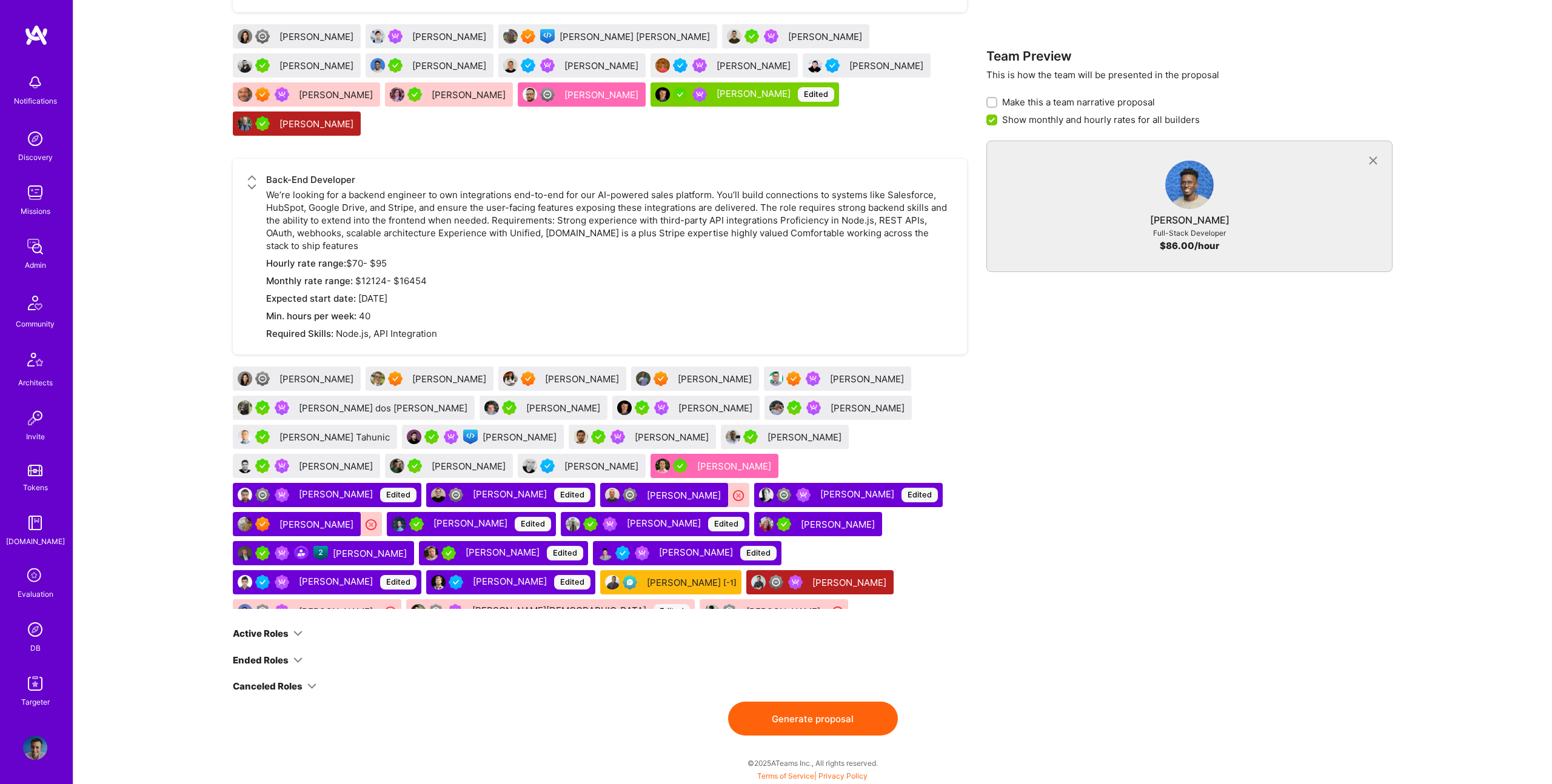
scroll to position [2219, 0]
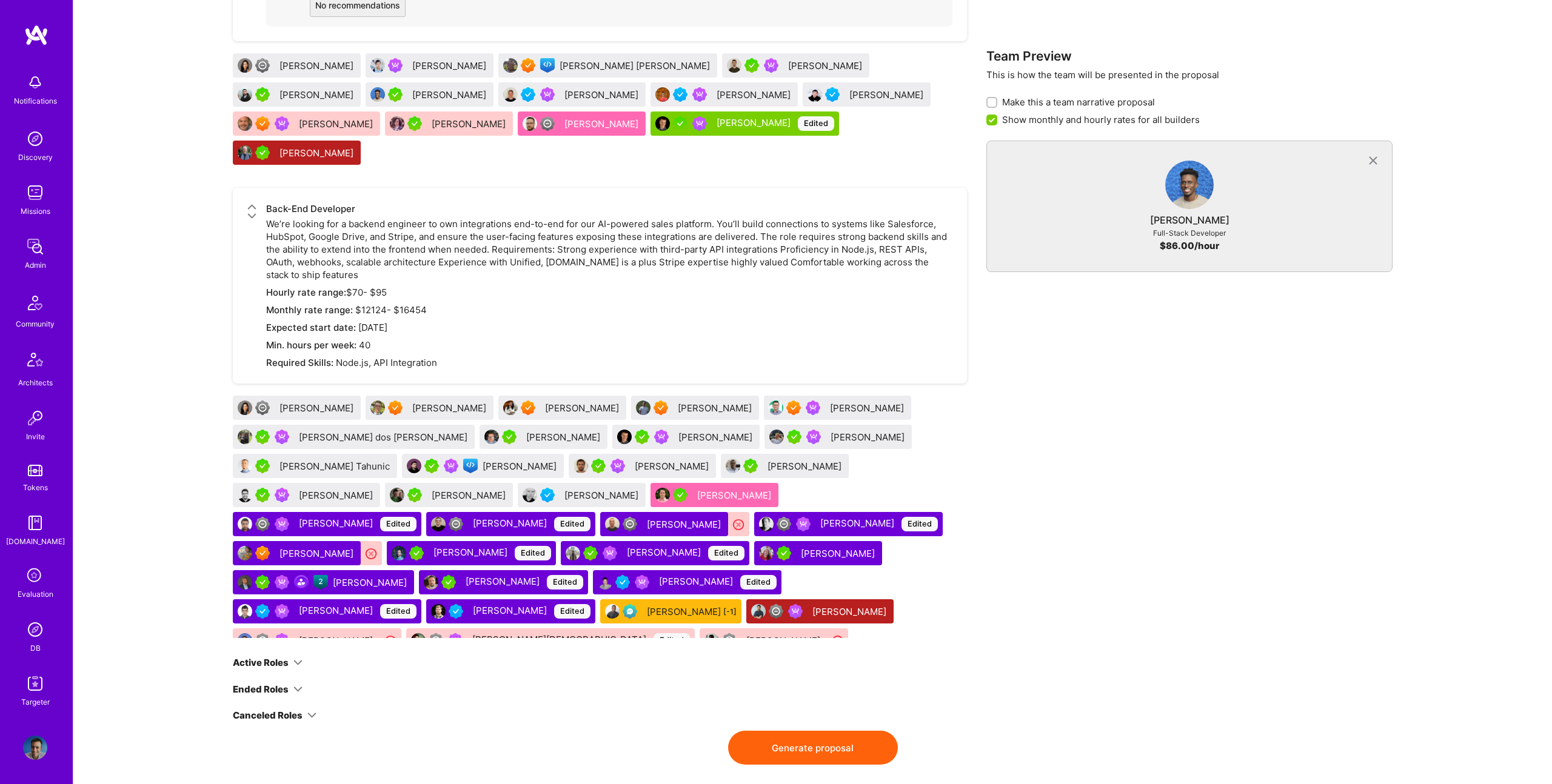
click at [836, 703] on button "Generate proposal" at bounding box center [813, 748] width 170 height 34
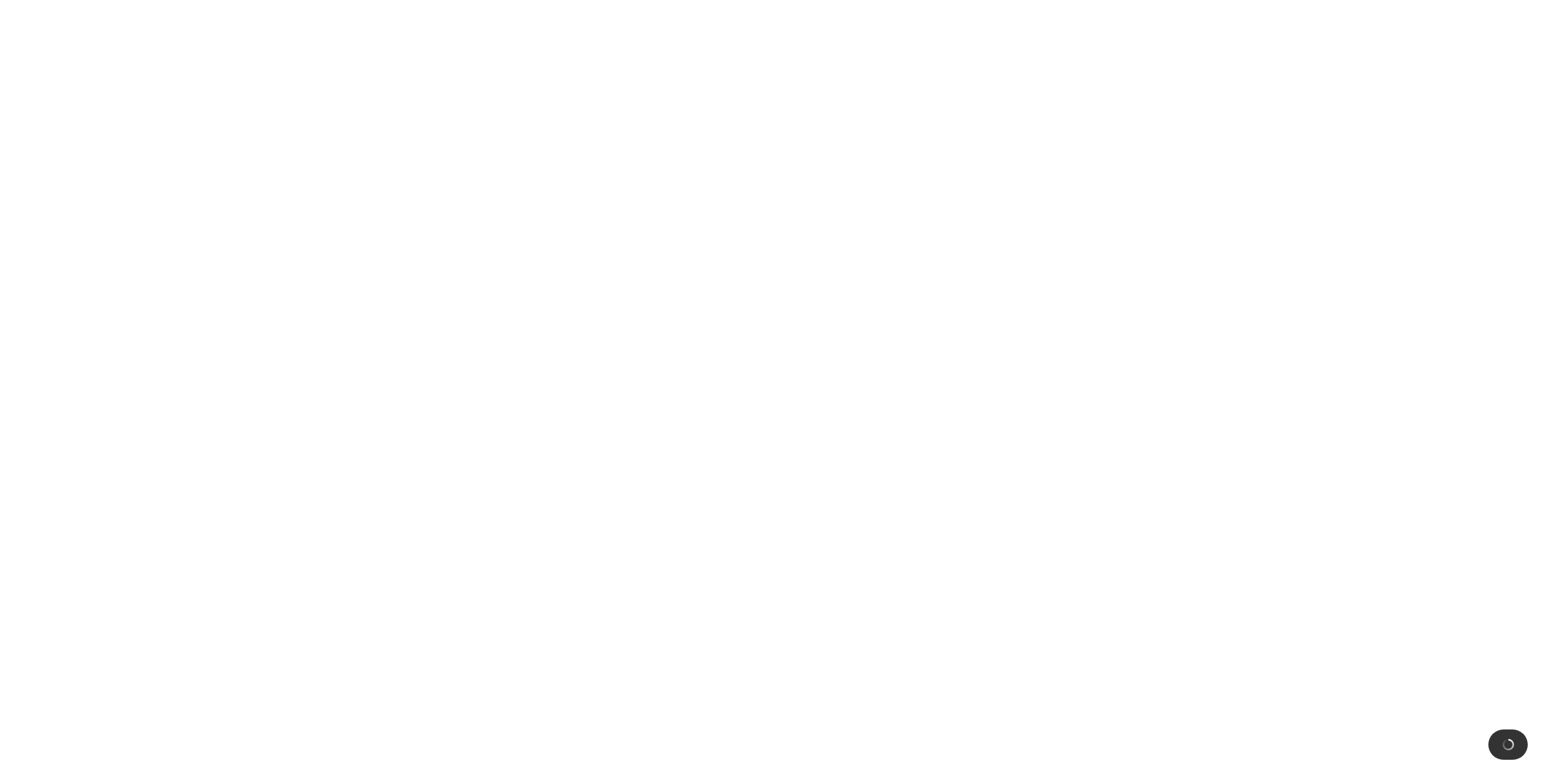
scroll to position [0, 0]
